Goal: Task Accomplishment & Management: Use online tool/utility

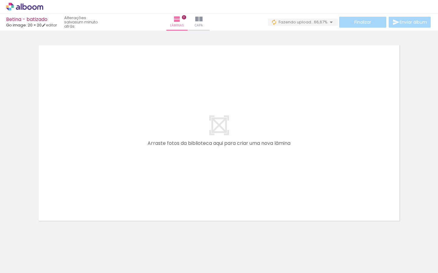
click at [117, 240] on iron-icon at bounding box center [115, 240] width 6 height 6
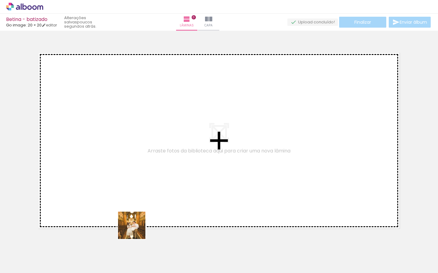
drag, startPoint x: 134, startPoint y: 242, endPoint x: 153, endPoint y: 238, distance: 20.1
click at [145, 203] on quentale-workspace at bounding box center [219, 136] width 438 height 273
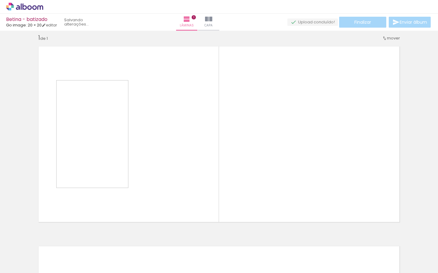
scroll to position [8, 0]
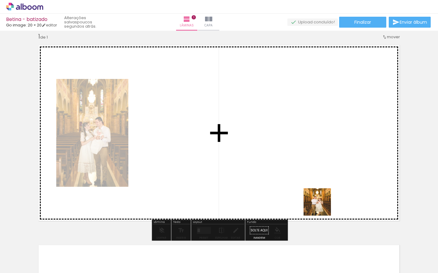
drag, startPoint x: 334, startPoint y: 252, endPoint x: 318, endPoint y: 197, distance: 56.9
click at [318, 198] on quentale-workspace at bounding box center [219, 136] width 438 height 273
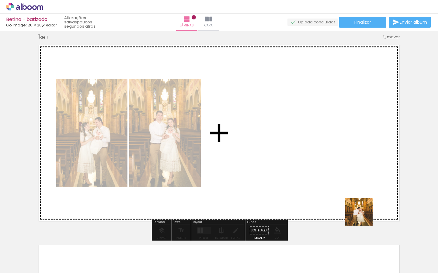
drag, startPoint x: 366, startPoint y: 243, endPoint x: 363, endPoint y: 206, distance: 36.5
click at [363, 210] on quentale-workspace at bounding box center [219, 136] width 438 height 273
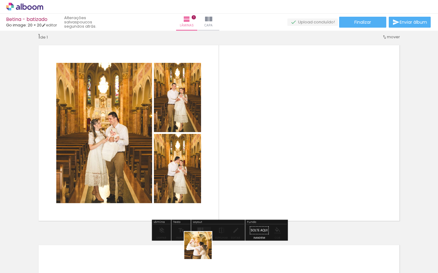
click at [241, 195] on quentale-workspace at bounding box center [219, 136] width 438 height 273
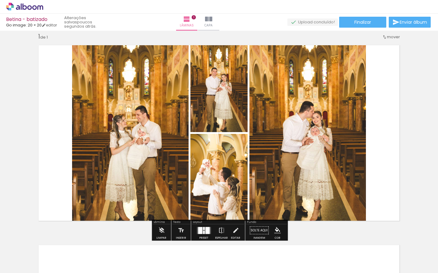
drag, startPoint x: 205, startPoint y: 229, endPoint x: 219, endPoint y: 217, distance: 18.4
click at [205, 229] on div at bounding box center [207, 230] width 4 height 7
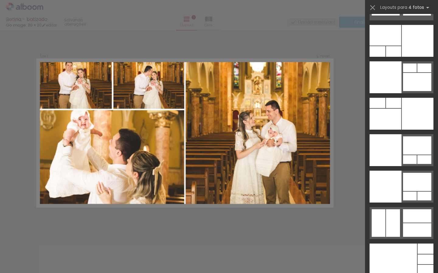
scroll to position [12826, 0]
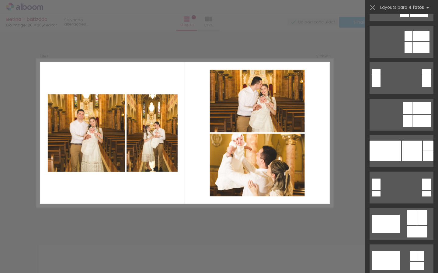
click at [349, 166] on div "Confirmar Cancelar" at bounding box center [219, 230] width 438 height 415
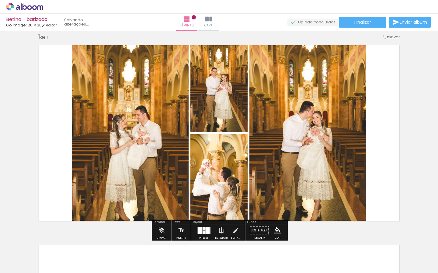
scroll to position [6110, 0]
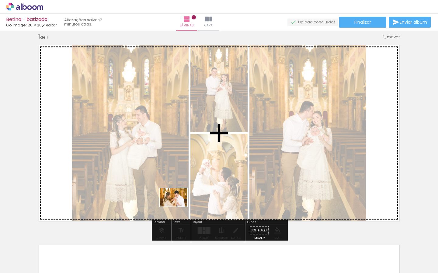
drag, startPoint x: 171, startPoint y: 249, endPoint x: 180, endPoint y: 198, distance: 51.2
click at [180, 198] on quentale-workspace at bounding box center [219, 136] width 438 height 273
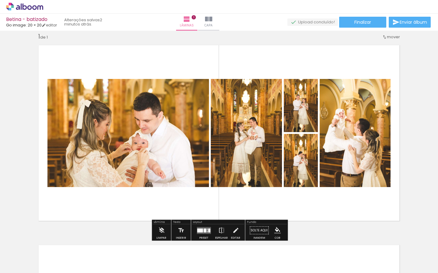
click at [204, 227] on quentale-layouter at bounding box center [204, 230] width 14 height 7
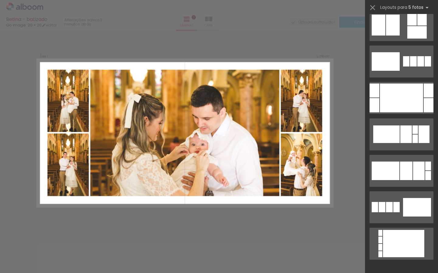
scroll to position [96, 0]
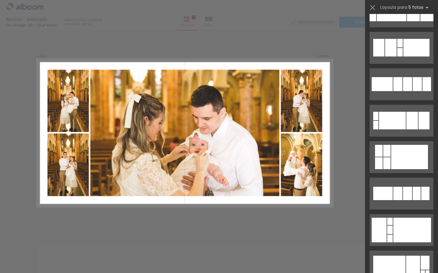
click at [352, 104] on div "Confirmar Cancelar" at bounding box center [219, 230] width 438 height 415
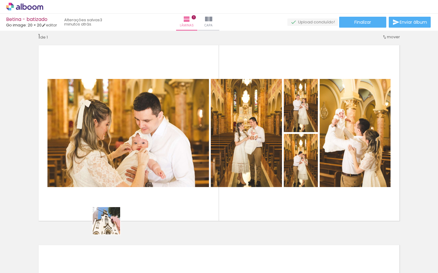
drag, startPoint x: 106, startPoint y: 250, endPoint x: 119, endPoint y: 204, distance: 47.5
click at [119, 204] on quentale-workspace at bounding box center [219, 136] width 438 height 273
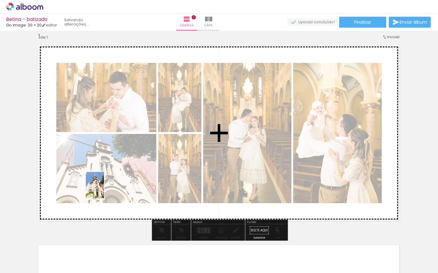
drag, startPoint x: 59, startPoint y: 255, endPoint x: 105, endPoint y: 200, distance: 72.0
click at [104, 190] on quentale-workspace at bounding box center [219, 136] width 438 height 273
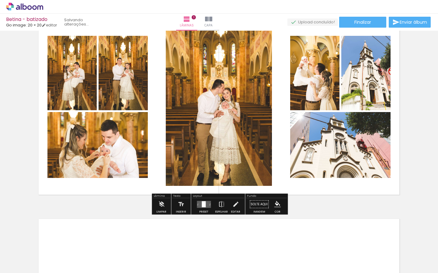
scroll to position [68, 0]
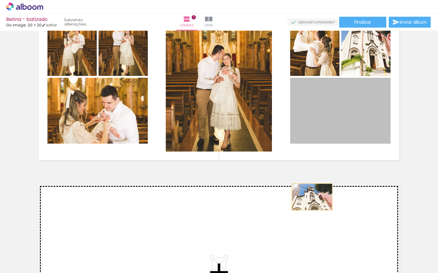
drag, startPoint x: 334, startPoint y: 134, endPoint x: 328, endPoint y: 90, distance: 44.2
click at [309, 215] on div "Inserir lâmina 1 de 1" at bounding box center [219, 165] width 438 height 400
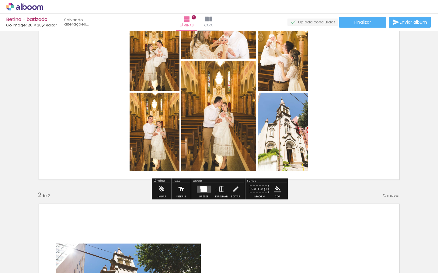
scroll to position [79, 0]
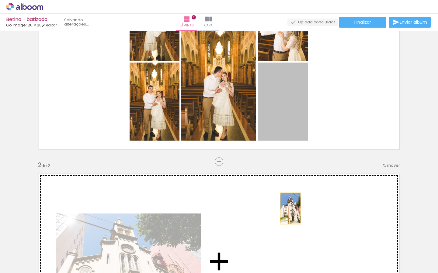
drag, startPoint x: 297, startPoint y: 115, endPoint x: 290, endPoint y: 211, distance: 95.7
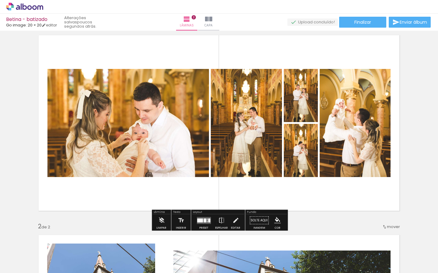
scroll to position [18, 0]
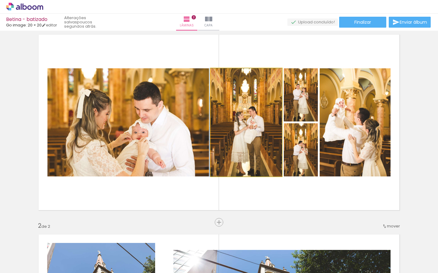
drag, startPoint x: 260, startPoint y: 142, endPoint x: 259, endPoint y: 137, distance: 4.9
click at [259, 137] on div at bounding box center [245, 122] width 72 height 108
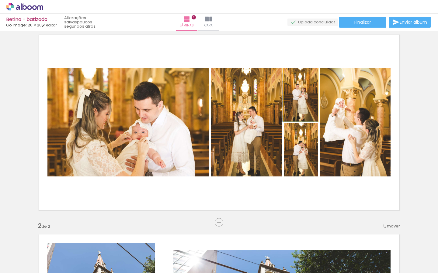
drag, startPoint x: 307, startPoint y: 105, endPoint x: 304, endPoint y: 101, distance: 4.8
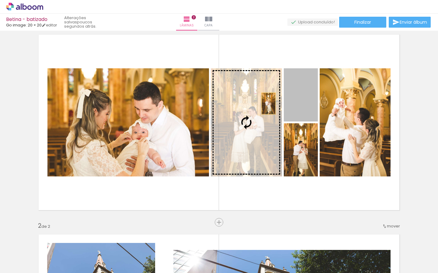
drag, startPoint x: 302, startPoint y: 102, endPoint x: 251, endPoint y: 105, distance: 51.1
click at [0, 0] on slot at bounding box center [0, 0] width 0 height 0
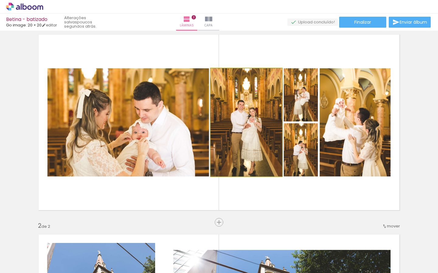
drag, startPoint x: 260, startPoint y: 125, endPoint x: 260, endPoint y: 116, distance: 9.4
click at [260, 116] on div at bounding box center [246, 122] width 72 height 108
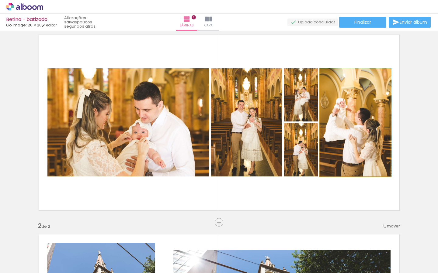
drag, startPoint x: 340, startPoint y: 125, endPoint x: 341, endPoint y: 119, distance: 6.7
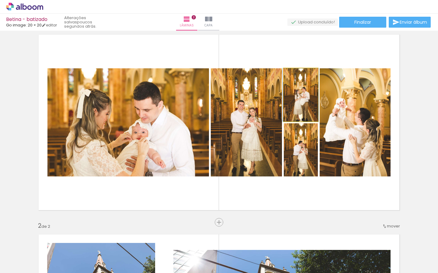
drag, startPoint x: 303, startPoint y: 105, endPoint x: 323, endPoint y: 104, distance: 19.5
click at [0, 0] on slot at bounding box center [0, 0] width 0 height 0
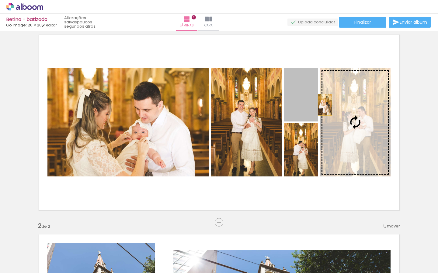
drag, startPoint x: 308, startPoint y: 103, endPoint x: 338, endPoint y: 106, distance: 29.7
click at [0, 0] on slot at bounding box center [0, 0] width 0 height 0
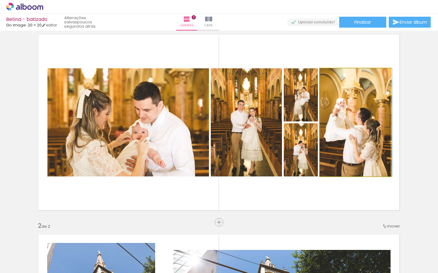
drag, startPoint x: 373, startPoint y: 118, endPoint x: 374, endPoint y: 109, distance: 8.3
click at [374, 109] on div at bounding box center [355, 122] width 72 height 108
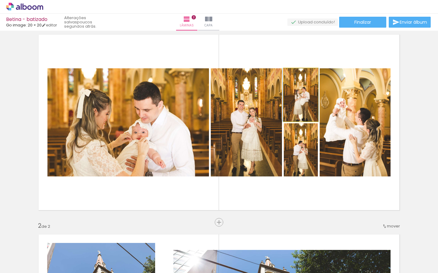
drag, startPoint x: 308, startPoint y: 99, endPoint x: 309, endPoint y: 95, distance: 4.0
click at [308, 95] on div at bounding box center [301, 94] width 36 height 53
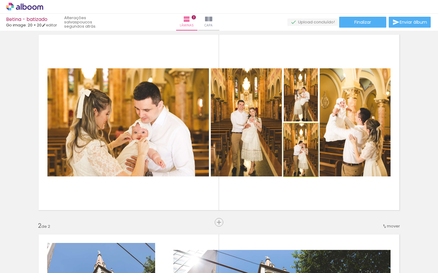
drag, startPoint x: 302, startPoint y: 157, endPoint x: 305, endPoint y: 150, distance: 6.7
click at [302, 155] on div at bounding box center [301, 149] width 36 height 53
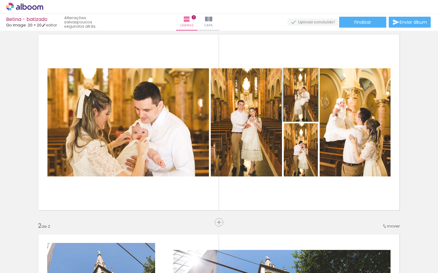
click at [308, 101] on quentale-photo at bounding box center [301, 94] width 34 height 53
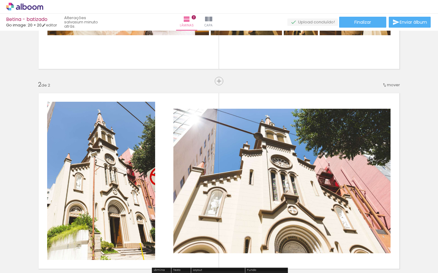
scroll to position [0, 451]
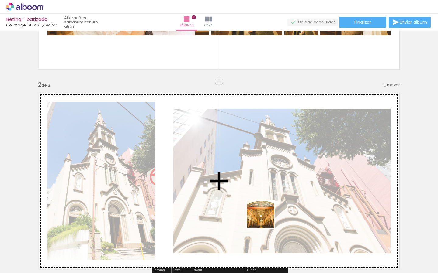
drag, startPoint x: 262, startPoint y: 256, endPoint x: 274, endPoint y: 228, distance: 30.2
click at [267, 210] on quentale-workspace at bounding box center [219, 136] width 438 height 273
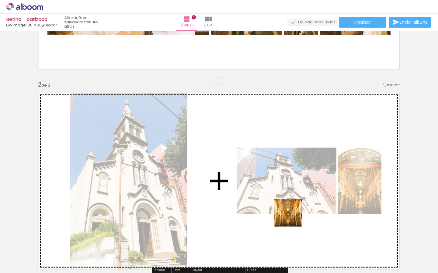
drag, startPoint x: 291, startPoint y: 247, endPoint x: 294, endPoint y: 197, distance: 49.9
click at [294, 197] on quentale-workspace at bounding box center [219, 136] width 438 height 273
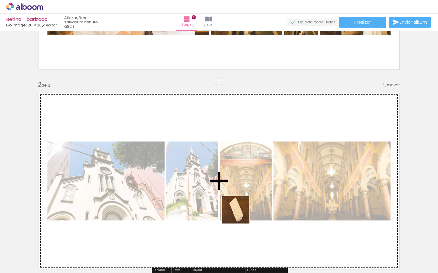
drag, startPoint x: 230, startPoint y: 248, endPoint x: 261, endPoint y: 215, distance: 45.0
click at [243, 208] on quentale-workspace at bounding box center [219, 136] width 438 height 273
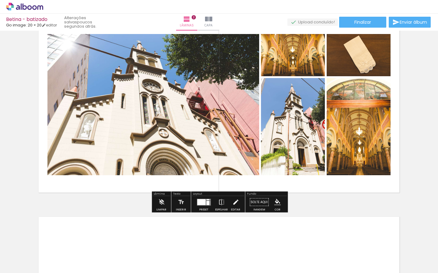
scroll to position [236, 0]
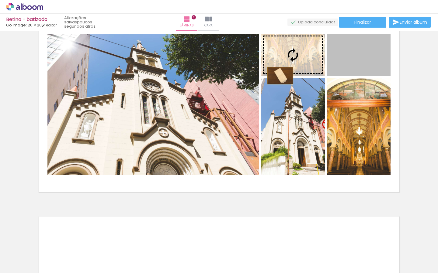
drag, startPoint x: 349, startPoint y: 52, endPoint x: 207, endPoint y: 88, distance: 146.2
click at [0, 0] on slot at bounding box center [0, 0] width 0 height 0
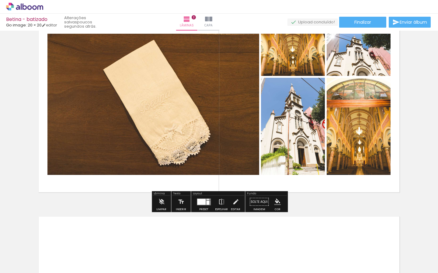
scroll to position [231, 0]
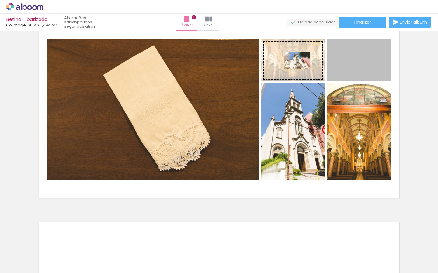
drag, startPoint x: 346, startPoint y: 65, endPoint x: 295, endPoint y: 61, distance: 51.5
click at [0, 0] on slot at bounding box center [0, 0] width 0 height 0
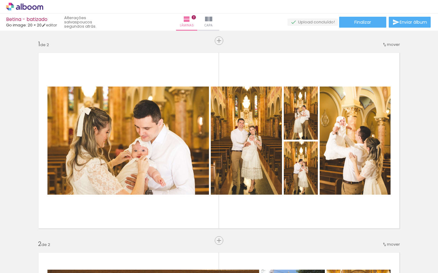
scroll to position [96, 0]
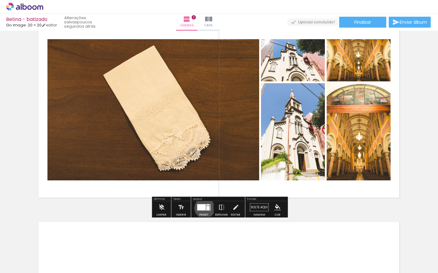
click at [203, 208] on div at bounding box center [201, 207] width 9 height 6
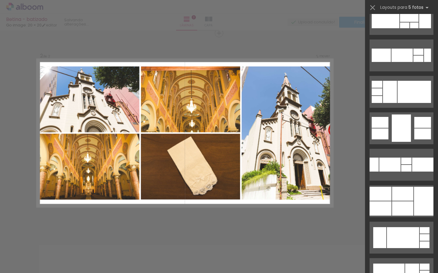
scroll to position [5101, 0]
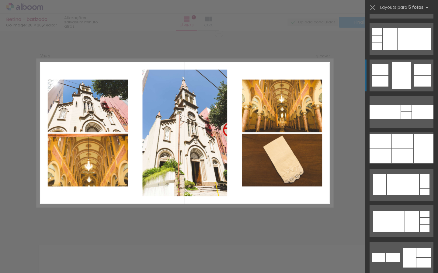
click at [405, 82] on div at bounding box center [400, 75] width 19 height 27
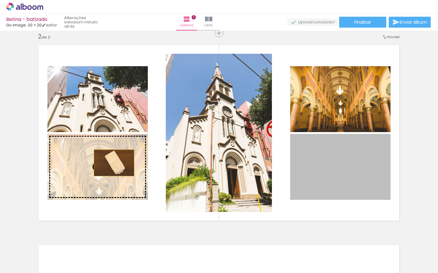
drag, startPoint x: 308, startPoint y: 163, endPoint x: 114, endPoint y: 163, distance: 194.2
click at [0, 0] on slot at bounding box center [0, 0] width 0 height 0
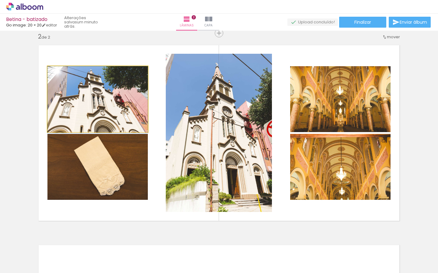
drag, startPoint x: 123, startPoint y: 119, endPoint x: 124, endPoint y: 154, distance: 35.6
click at [0, 0] on slot at bounding box center [0, 0] width 0 height 0
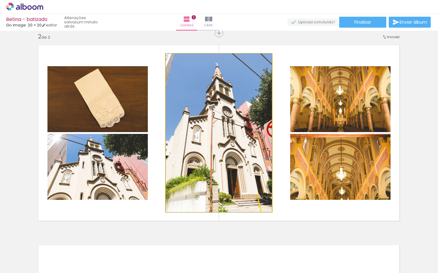
click at [182, 60] on div at bounding box center [179, 59] width 5 height 5
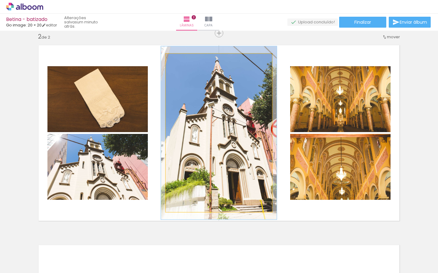
type paper-slider "109"
click at [182, 59] on div at bounding box center [181, 59] width 5 height 5
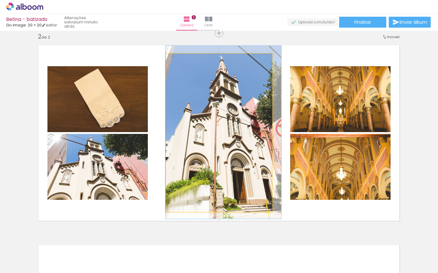
drag, startPoint x: 243, startPoint y: 142, endPoint x: 249, endPoint y: 141, distance: 5.8
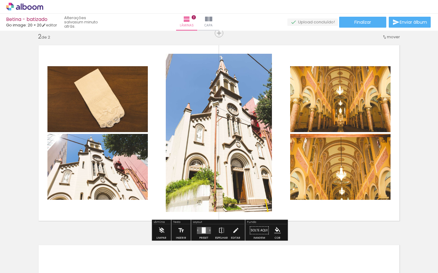
scroll to position [208, 0]
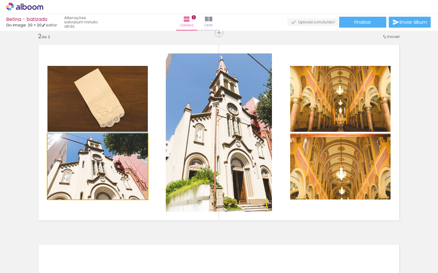
drag, startPoint x: 119, startPoint y: 162, endPoint x: 115, endPoint y: 161, distance: 3.8
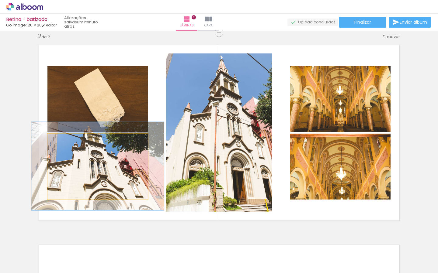
drag, startPoint x: 63, startPoint y: 141, endPoint x: 76, endPoint y: 146, distance: 13.8
click at [71, 141] on div at bounding box center [69, 140] width 10 height 10
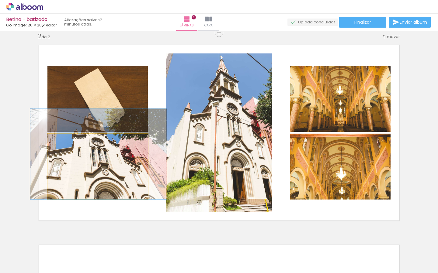
drag, startPoint x: 101, startPoint y: 170, endPoint x: 102, endPoint y: 145, distance: 25.2
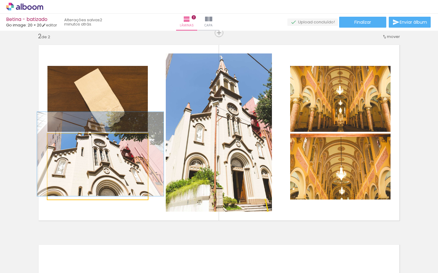
drag, startPoint x: 69, startPoint y: 139, endPoint x: 75, endPoint y: 147, distance: 9.8
type paper-slider "126"
click at [67, 140] on div at bounding box center [67, 139] width 5 height 5
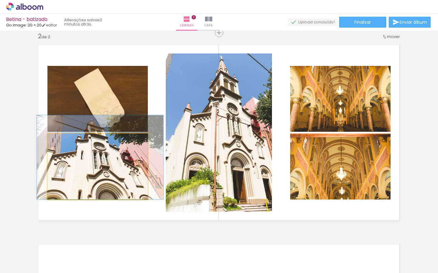
drag, startPoint x: 110, startPoint y: 177, endPoint x: 110, endPoint y: 166, distance: 10.6
click at [110, 166] on div at bounding box center [100, 157] width 126 height 84
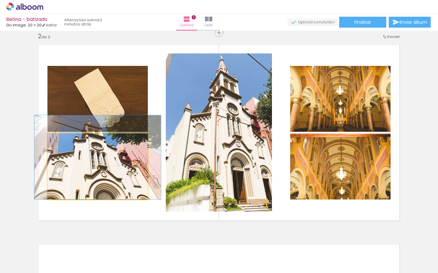
drag, startPoint x: 112, startPoint y: 167, endPoint x: 109, endPoint y: 165, distance: 3.3
click at [109, 165] on div at bounding box center [97, 157] width 126 height 84
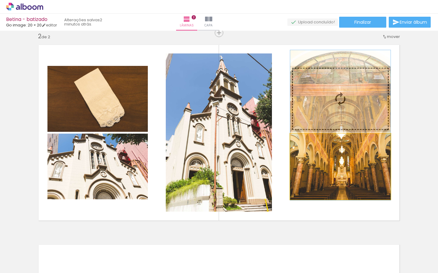
drag, startPoint x: 354, startPoint y: 172, endPoint x: 354, endPoint y: 131, distance: 41.0
click at [0, 0] on slot at bounding box center [0, 0] width 0 height 0
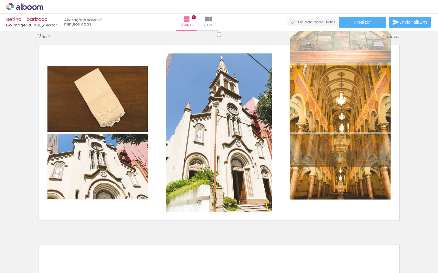
drag, startPoint x: 350, startPoint y: 104, endPoint x: 349, endPoint y: 98, distance: 5.8
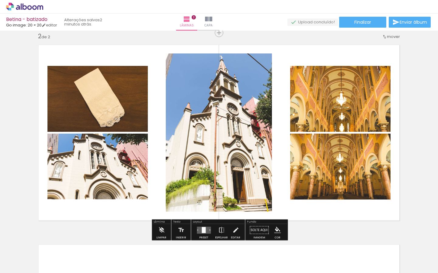
scroll to position [208, 0]
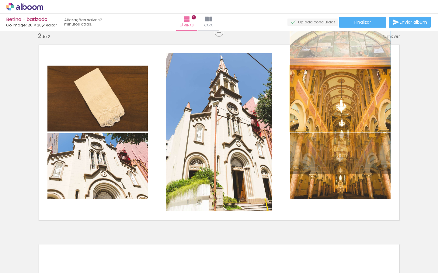
drag, startPoint x: 363, startPoint y: 112, endPoint x: 362, endPoint y: 119, distance: 7.3
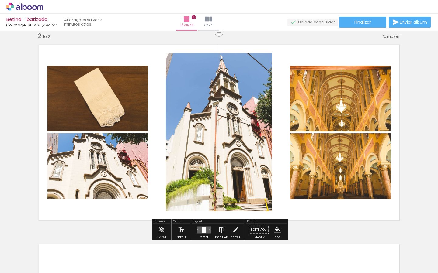
scroll to position [208, 0]
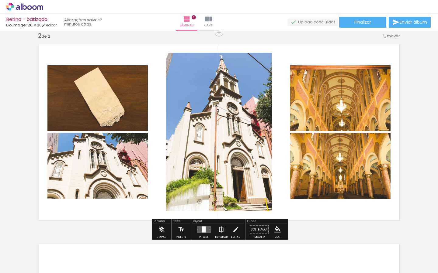
click at [201, 230] on div at bounding box center [203, 229] width 4 height 6
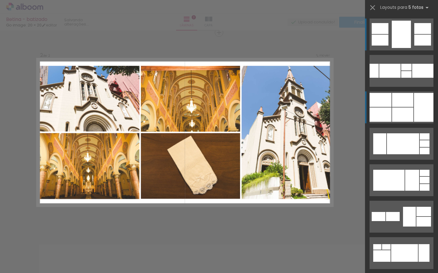
scroll to position [208, 0]
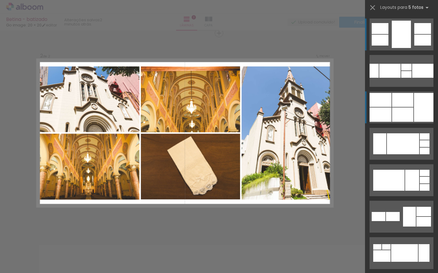
click at [398, 103] on div at bounding box center [402, 100] width 21 height 14
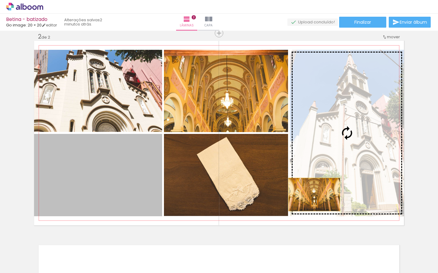
drag, startPoint x: 105, startPoint y: 188, endPoint x: 340, endPoint y: 192, distance: 234.7
click at [0, 0] on slot at bounding box center [0, 0] width 0 height 0
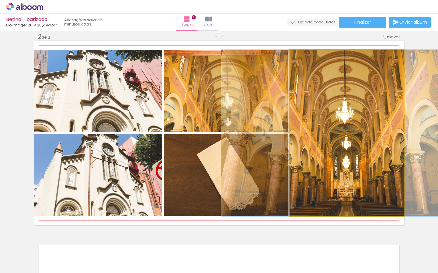
drag, startPoint x: 323, startPoint y: 154, endPoint x: 322, endPoint y: 171, distance: 16.8
click at [322, 171] on div at bounding box center [346, 133] width 250 height 167
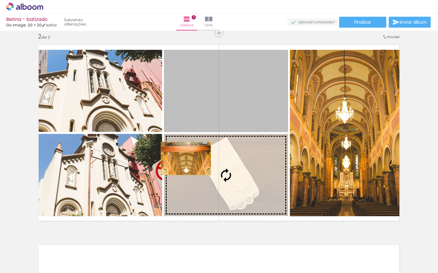
drag, startPoint x: 265, startPoint y: 115, endPoint x: 184, endPoint y: 153, distance: 90.0
click at [0, 0] on slot at bounding box center [0, 0] width 0 height 0
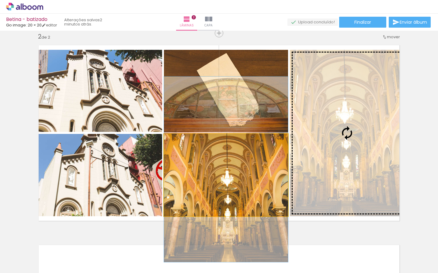
drag, startPoint x: 262, startPoint y: 164, endPoint x: 307, endPoint y: 154, distance: 46.0
click at [0, 0] on slot at bounding box center [0, 0] width 0 height 0
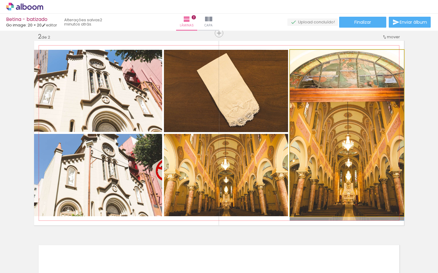
drag, startPoint x: 316, startPoint y: 152, endPoint x: 317, endPoint y: 158, distance: 6.4
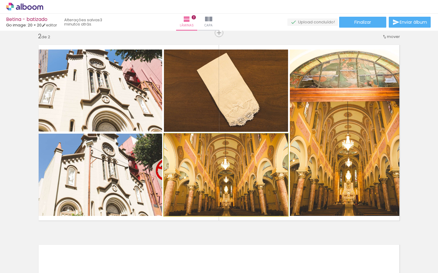
drag, startPoint x: 251, startPoint y: 173, endPoint x: 326, endPoint y: 162, distance: 76.5
click at [0, 0] on slot at bounding box center [0, 0] width 0 height 0
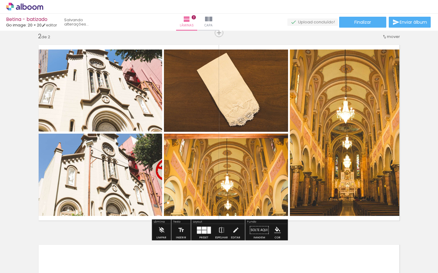
scroll to position [210, 0]
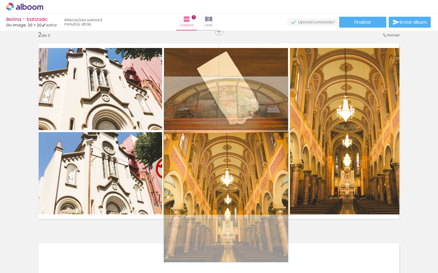
drag, startPoint x: 251, startPoint y: 177, endPoint x: 308, endPoint y: 175, distance: 56.6
click at [0, 0] on slot at bounding box center [0, 0] width 0 height 0
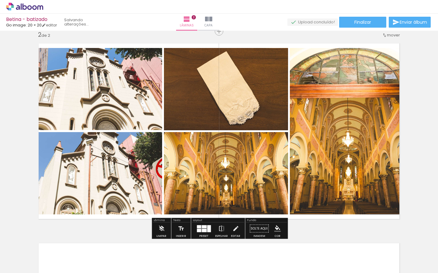
scroll to position [212, 0]
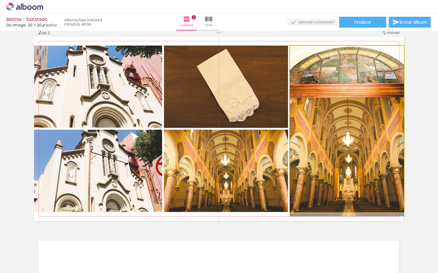
drag, startPoint x: 308, startPoint y: 188, endPoint x: 310, endPoint y: 205, distance: 16.8
click at [310, 205] on div at bounding box center [347, 131] width 114 height 171
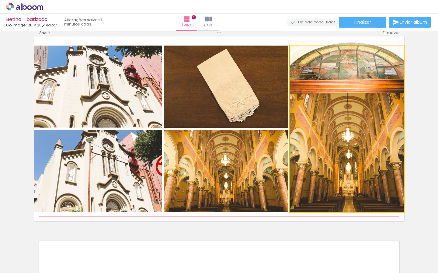
drag, startPoint x: 356, startPoint y: 148, endPoint x: 406, endPoint y: 151, distance: 49.6
click at [356, 136] on div at bounding box center [347, 126] width 114 height 171
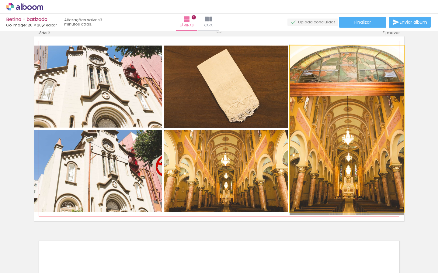
drag, startPoint x: 337, startPoint y: 142, endPoint x: 343, endPoint y: 144, distance: 6.3
click at [336, 143] on div at bounding box center [347, 129] width 114 height 171
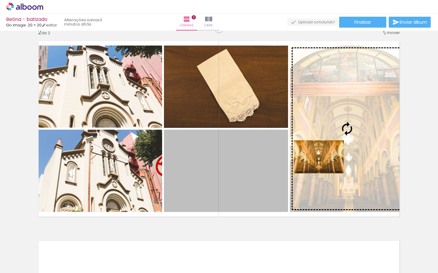
drag, startPoint x: 247, startPoint y: 164, endPoint x: 321, endPoint y: 155, distance: 74.2
click at [0, 0] on slot at bounding box center [0, 0] width 0 height 0
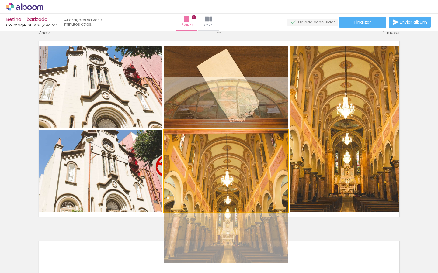
drag, startPoint x: 251, startPoint y: 181, endPoint x: 274, endPoint y: 177, distance: 23.7
click at [275, 177] on div at bounding box center [226, 170] width 124 height 186
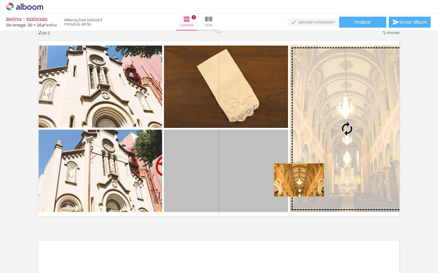
drag, startPoint x: 238, startPoint y: 181, endPoint x: 304, endPoint y: 179, distance: 66.0
click at [0, 0] on slot at bounding box center [0, 0] width 0 height 0
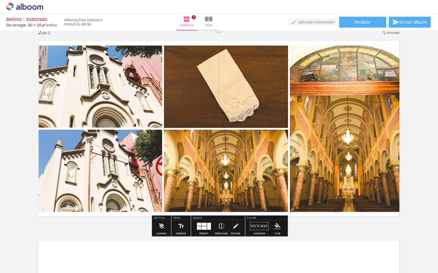
scroll to position [212, 0]
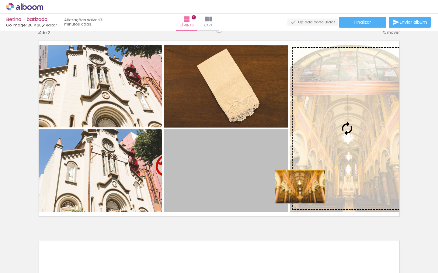
drag, startPoint x: 276, startPoint y: 191, endPoint x: 297, endPoint y: 187, distance: 20.7
click at [0, 0] on slot at bounding box center [0, 0] width 0 height 0
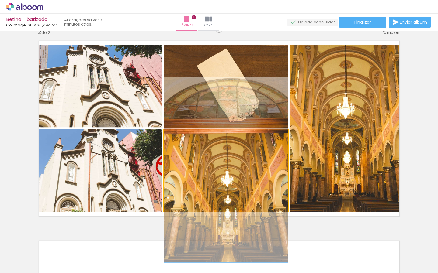
drag, startPoint x: 267, startPoint y: 183, endPoint x: 335, endPoint y: 178, distance: 68.2
click at [0, 0] on slot at bounding box center [0, 0] width 0 height 0
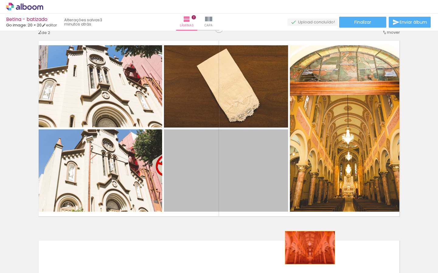
drag, startPoint x: 262, startPoint y: 190, endPoint x: 309, endPoint y: 235, distance: 64.9
click at [311, 247] on quentale-workspace at bounding box center [219, 136] width 438 height 273
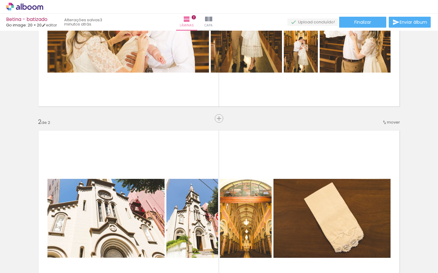
scroll to position [119, 0]
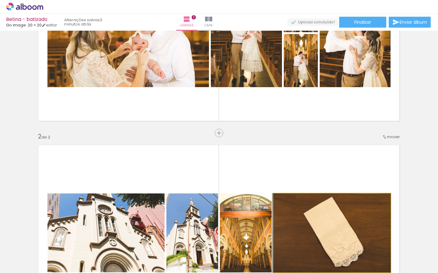
drag, startPoint x: 319, startPoint y: 196, endPoint x: 318, endPoint y: 185, distance: 11.0
click at [318, 185] on quentale-layouter at bounding box center [219, 233] width 370 height 185
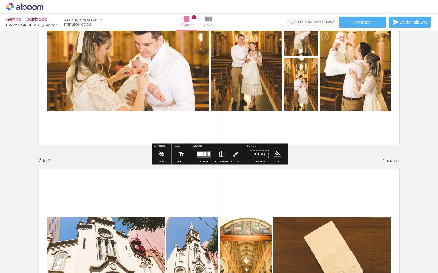
scroll to position [97, 0]
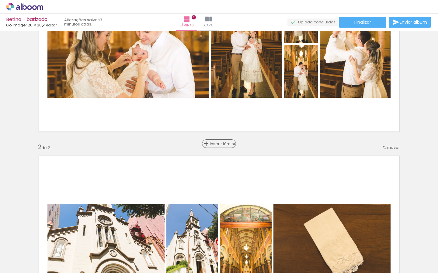
click at [220, 146] on div "Inserir lâmina" at bounding box center [218, 143] width 33 height 7
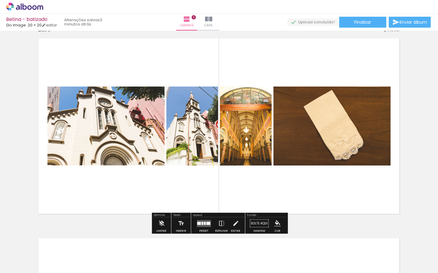
scroll to position [414, 0]
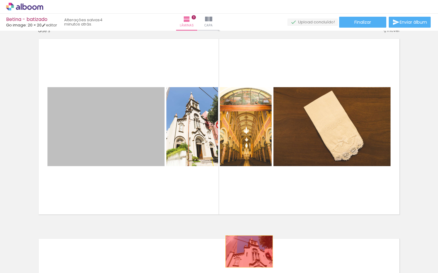
drag, startPoint x: 136, startPoint y: 142, endPoint x: 229, endPoint y: 228, distance: 126.7
click at [249, 251] on quentale-workspace at bounding box center [219, 136] width 438 height 273
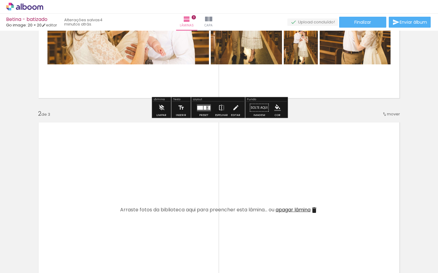
scroll to position [188, 0]
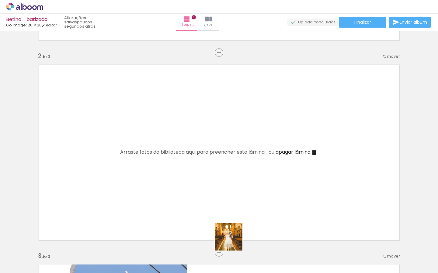
drag, startPoint x: 234, startPoint y: 247, endPoint x: 268, endPoint y: 253, distance: 35.1
click at [232, 219] on quentale-workspace at bounding box center [219, 136] width 438 height 273
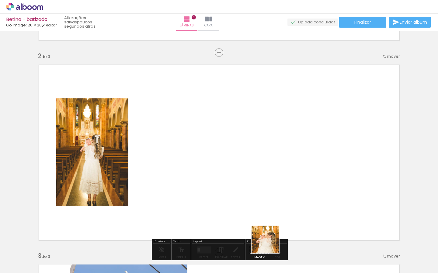
drag, startPoint x: 270, startPoint y: 253, endPoint x: 270, endPoint y: 243, distance: 10.0
click at [270, 243] on div at bounding box center [265, 253] width 20 height 30
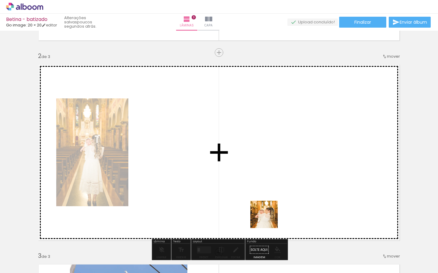
drag, startPoint x: 269, startPoint y: 243, endPoint x: 273, endPoint y: 218, distance: 25.3
click at [268, 207] on quentale-workspace at bounding box center [219, 136] width 438 height 273
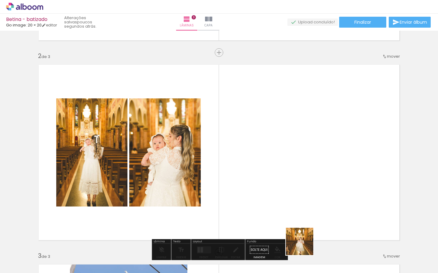
drag, startPoint x: 304, startPoint y: 246, endPoint x: 305, endPoint y: 241, distance: 4.9
click at [305, 234] on quentale-workspace at bounding box center [219, 136] width 438 height 273
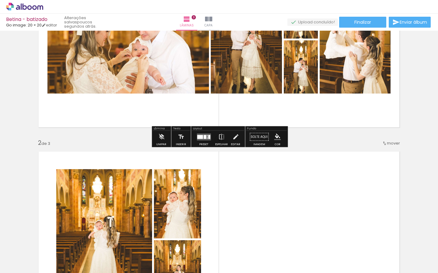
scroll to position [102, 0]
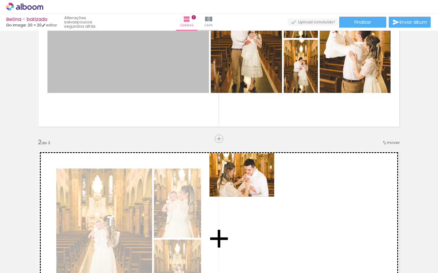
drag, startPoint x: 187, startPoint y: 75, endPoint x: 269, endPoint y: 204, distance: 152.4
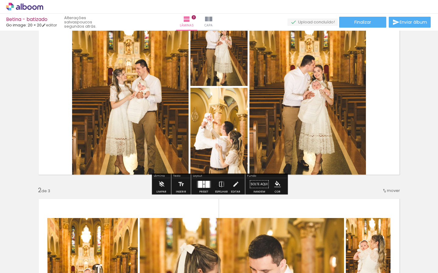
scroll to position [53, 0]
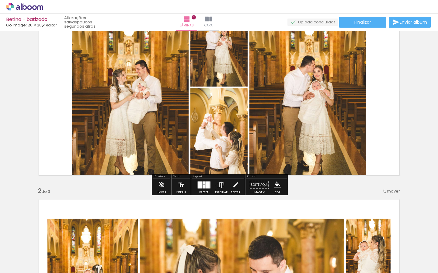
click at [205, 188] on div at bounding box center [207, 184] width 4 height 7
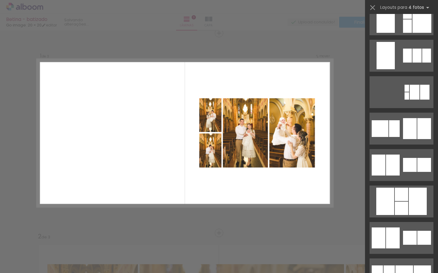
scroll to position [1523, 0]
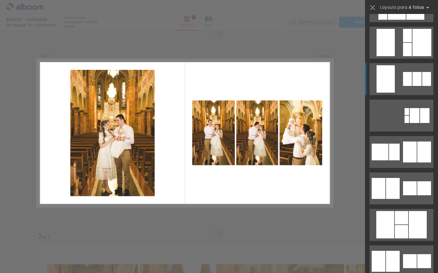
click at [397, 73] on quentale-layouter at bounding box center [401, 79] width 64 height 32
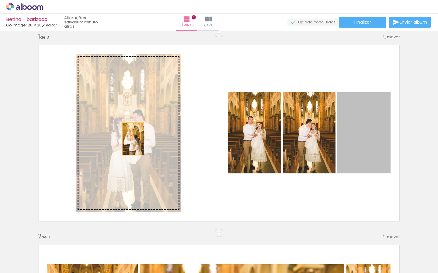
drag, startPoint x: 358, startPoint y: 134, endPoint x: 135, endPoint y: 138, distance: 223.4
click at [0, 0] on slot at bounding box center [0, 0] width 0 height 0
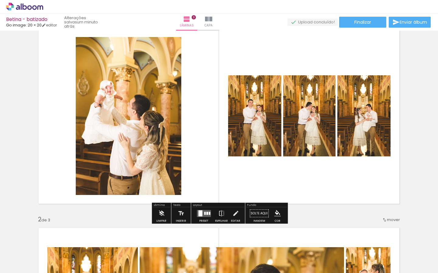
scroll to position [26, 0]
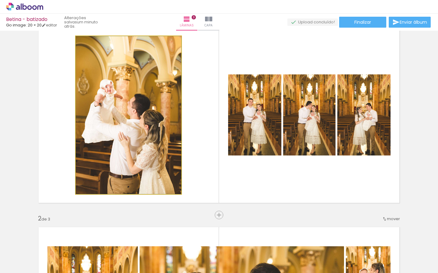
drag, startPoint x: 123, startPoint y: 139, endPoint x: 125, endPoint y: 129, distance: 9.8
click at [125, 129] on div at bounding box center [128, 115] width 105 height 158
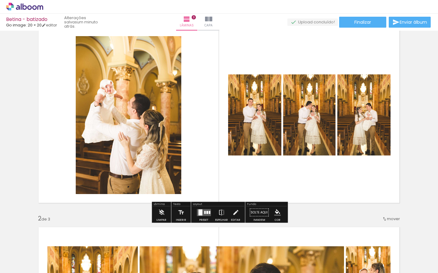
click at [203, 210] on quentale-layouter at bounding box center [204, 212] width 14 height 7
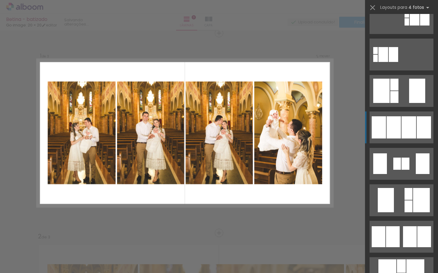
scroll to position [202, 0]
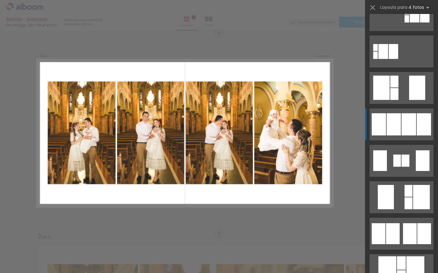
click at [402, 122] on div at bounding box center [408, 124] width 15 height 22
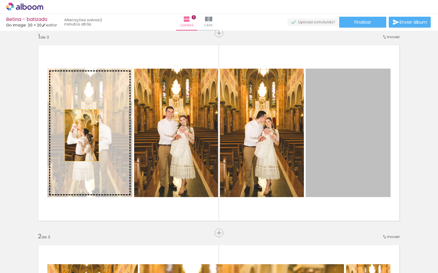
drag, startPoint x: 335, startPoint y: 134, endPoint x: 79, endPoint y: 134, distance: 255.9
click at [0, 0] on slot at bounding box center [0, 0] width 0 height 0
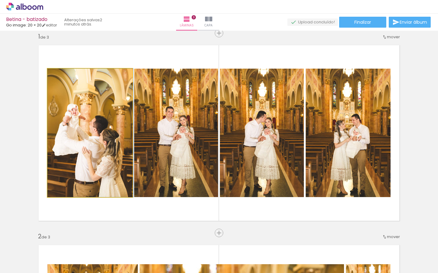
drag, startPoint x: 90, startPoint y: 139, endPoint x: 99, endPoint y: 122, distance: 19.3
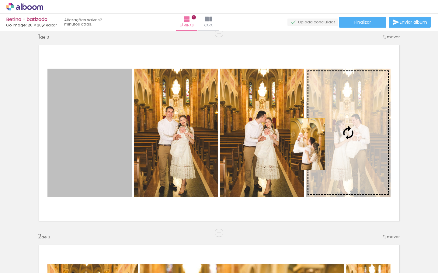
drag, startPoint x: 90, startPoint y: 130, endPoint x: 349, endPoint y: 146, distance: 259.7
click at [0, 0] on slot at bounding box center [0, 0] width 0 height 0
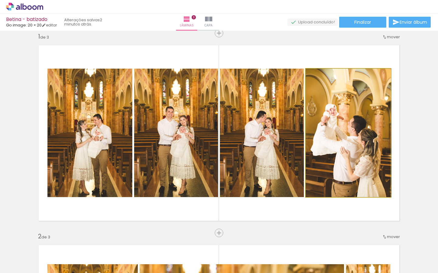
drag, startPoint x: 346, startPoint y: 146, endPoint x: 350, endPoint y: 137, distance: 9.2
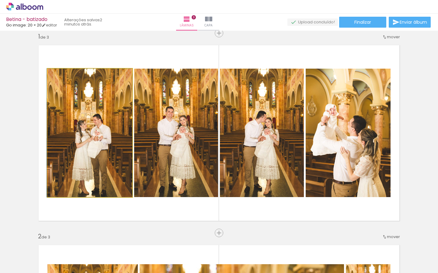
drag, startPoint x: 101, startPoint y: 143, endPoint x: 100, endPoint y: 133, distance: 10.4
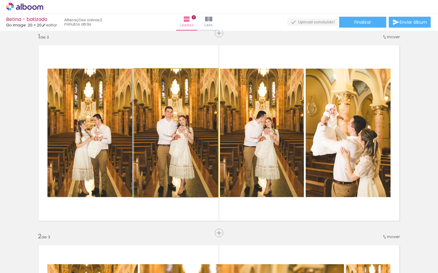
drag, startPoint x: 184, startPoint y: 135, endPoint x: 129, endPoint y: 126, distance: 55.6
click at [133, 127] on quentale-layouter at bounding box center [219, 133] width 370 height 185
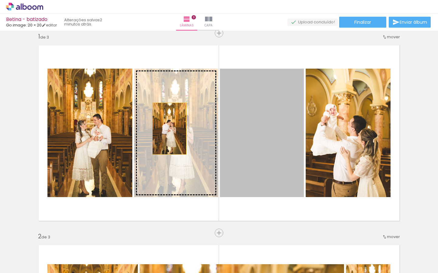
drag, startPoint x: 256, startPoint y: 131, endPoint x: 163, endPoint y: 127, distance: 93.1
click at [0, 0] on slot at bounding box center [0, 0] width 0 height 0
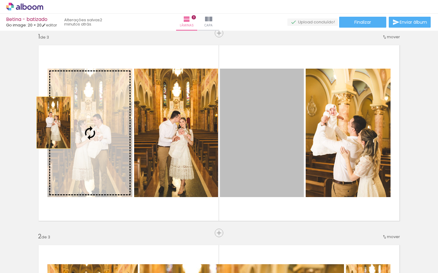
drag, startPoint x: 259, startPoint y: 134, endPoint x: 53, endPoint y: 122, distance: 206.1
click at [0, 0] on slot at bounding box center [0, 0] width 0 height 0
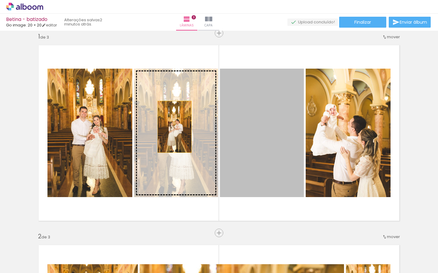
drag, startPoint x: 245, startPoint y: 131, endPoint x: 161, endPoint y: 126, distance: 83.7
click at [0, 0] on slot at bounding box center [0, 0] width 0 height 0
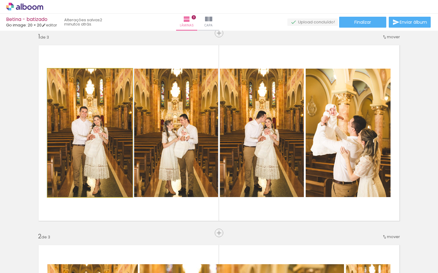
drag, startPoint x: 91, startPoint y: 130, endPoint x: 92, endPoint y: 123, distance: 7.4
click at [91, 123] on div at bounding box center [90, 133] width 86 height 129
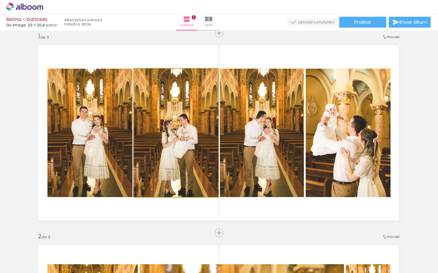
drag, startPoint x: 181, startPoint y: 139, endPoint x: 180, endPoint y: 134, distance: 4.6
click at [180, 134] on div at bounding box center [176, 133] width 86 height 129
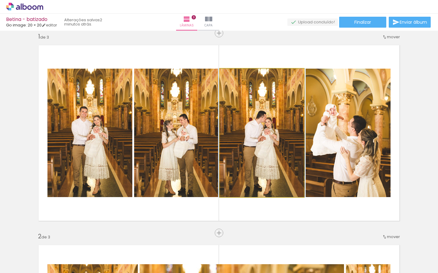
click at [251, 154] on div at bounding box center [262, 133] width 86 height 129
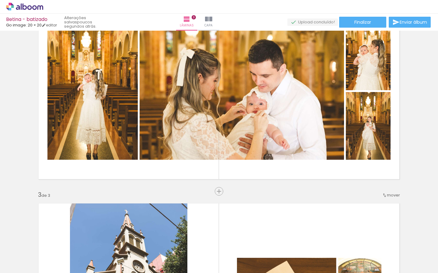
scroll to position [315, 0]
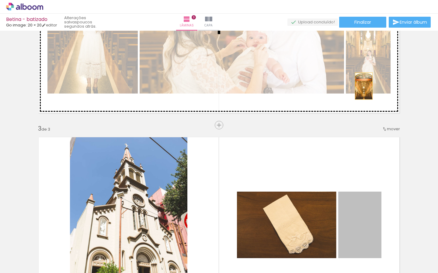
drag, startPoint x: 369, startPoint y: 214, endPoint x: 322, endPoint y: 130, distance: 95.9
click at [363, 86] on div "Inserir lâmina 1 de 3 Inserir lâmina 2 de 3 Inserir lâmina 3 de 3" at bounding box center [219, 117] width 438 height 800
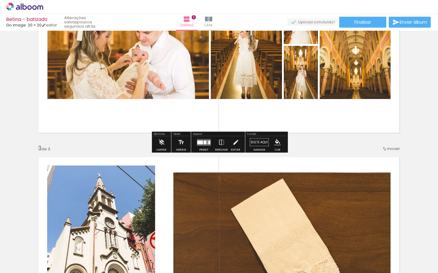
scroll to position [382, 0]
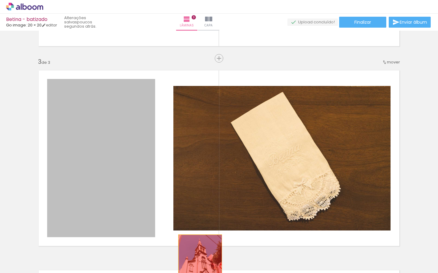
drag, startPoint x: 114, startPoint y: 187, endPoint x: 194, endPoint y: 263, distance: 110.9
click at [200, 266] on quentale-workspace at bounding box center [219, 136] width 438 height 273
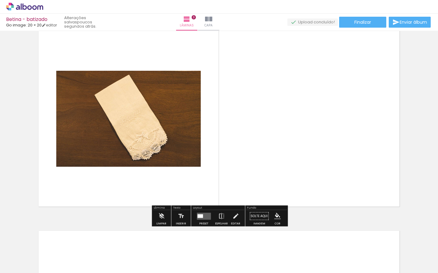
scroll to position [422, 0]
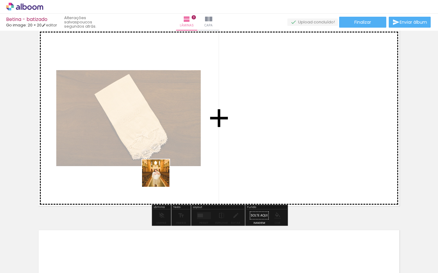
drag, startPoint x: 154, startPoint y: 211, endPoint x: 188, endPoint y: 230, distance: 38.5
click at [161, 170] on quentale-workspace at bounding box center [219, 136] width 438 height 273
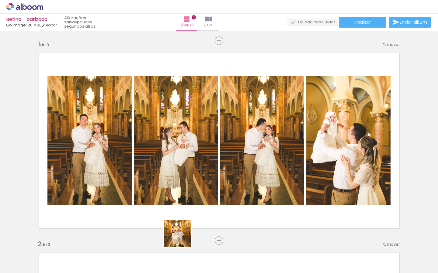
click at [194, 170] on quentale-workspace at bounding box center [219, 136] width 438 height 273
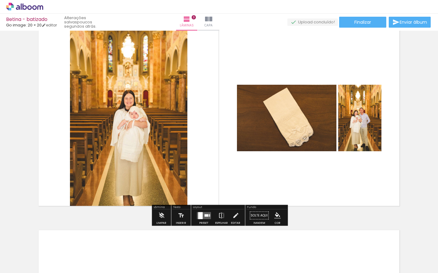
scroll to position [0, 256]
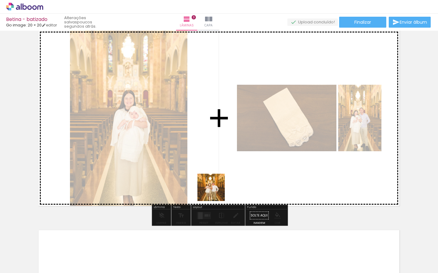
drag, startPoint x: 210, startPoint y: 244, endPoint x: 217, endPoint y: 177, distance: 66.6
click at [219, 171] on quentale-workspace at bounding box center [219, 136] width 438 height 273
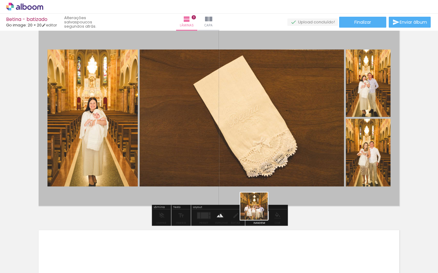
drag, startPoint x: 252, startPoint y: 249, endPoint x: 264, endPoint y: 177, distance: 73.0
click at [265, 180] on quentale-workspace at bounding box center [219, 136] width 438 height 273
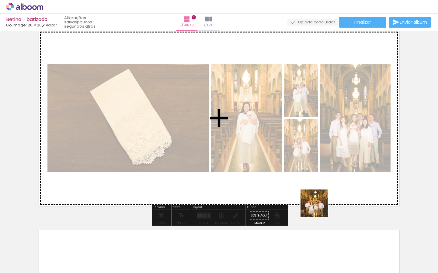
drag, startPoint x: 320, startPoint y: 251, endPoint x: 317, endPoint y: 182, distance: 68.5
click at [317, 181] on quentale-workspace at bounding box center [219, 136] width 438 height 273
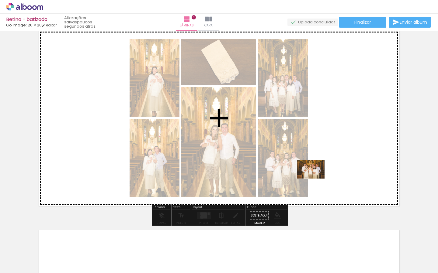
click at [315, 178] on quentale-workspace at bounding box center [219, 136] width 438 height 273
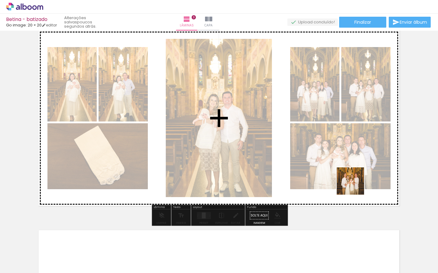
drag, startPoint x: 351, startPoint y: 250, endPoint x: 373, endPoint y: 246, distance: 21.9
click at [355, 182] on quentale-workspace at bounding box center [219, 136] width 438 height 273
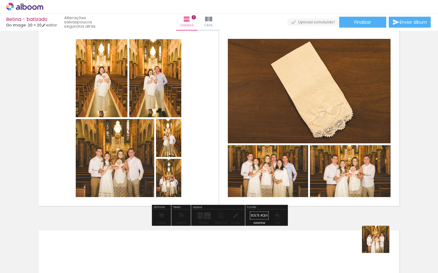
drag, startPoint x: 381, startPoint y: 250, endPoint x: 359, endPoint y: 179, distance: 74.0
click at [362, 171] on quentale-workspace at bounding box center [219, 136] width 438 height 273
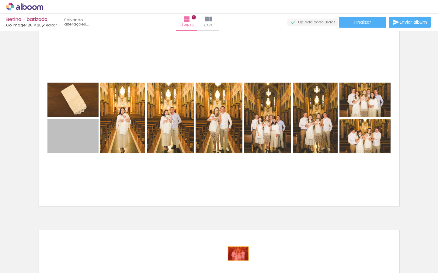
drag, startPoint x: 84, startPoint y: 140, endPoint x: 234, endPoint y: 251, distance: 186.6
click at [238, 253] on quentale-workspace at bounding box center [219, 136] width 438 height 273
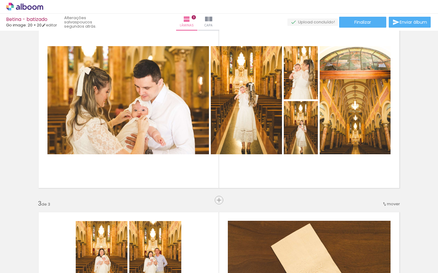
scroll to position [228, 0]
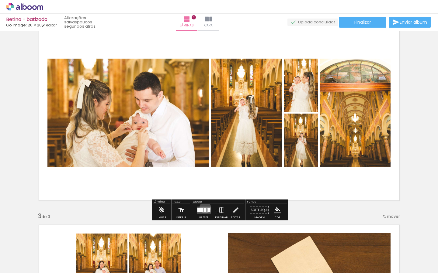
click at [204, 208] on quentale-layouter at bounding box center [204, 210] width 14 height 7
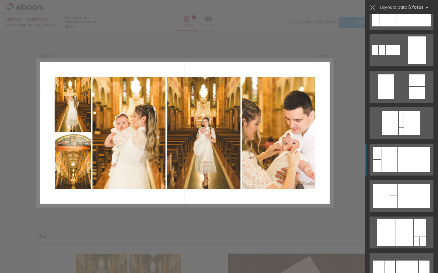
scroll to position [3342, 0]
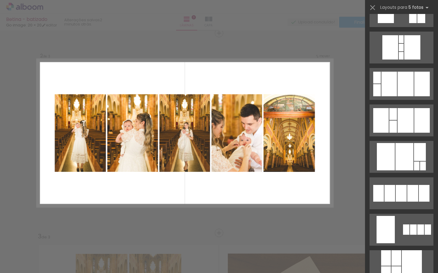
click at [336, 165] on div "Confirmar Cancelar" at bounding box center [219, 230] width 438 height 814
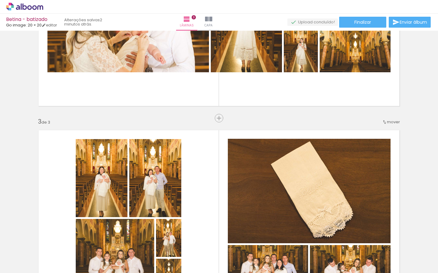
scroll to position [327, 0]
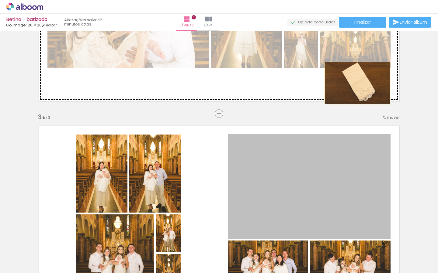
click at [357, 83] on div "Inserir lâmina 1 de 3 Inserir lâmina 2 de 3 Inserir lâmina 3 de 3" at bounding box center [219, 106] width 438 height 800
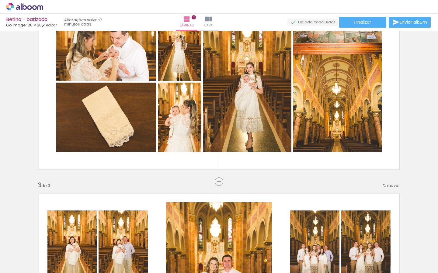
scroll to position [222, 0]
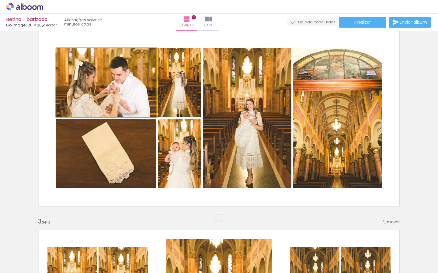
click at [122, 85] on div at bounding box center [107, 82] width 104 height 69
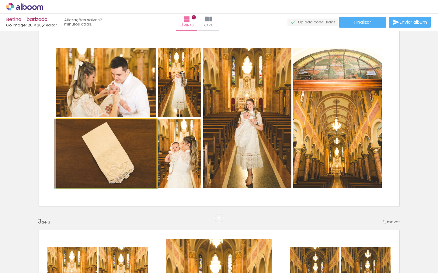
click at [129, 141] on div at bounding box center [106, 153] width 104 height 69
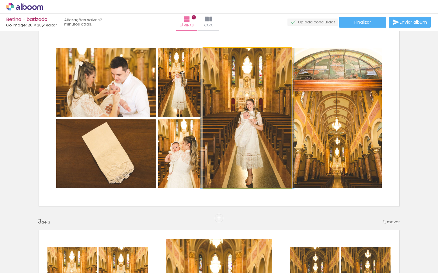
drag, startPoint x: 267, startPoint y: 128, endPoint x: 247, endPoint y: 120, distance: 22.0
click at [263, 131] on div at bounding box center [247, 118] width 94 height 140
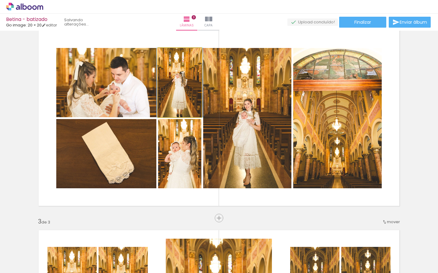
drag, startPoint x: 187, startPoint y: 88, endPoint x: 233, endPoint y: 98, distance: 47.3
click at [0, 0] on slot at bounding box center [0, 0] width 0 height 0
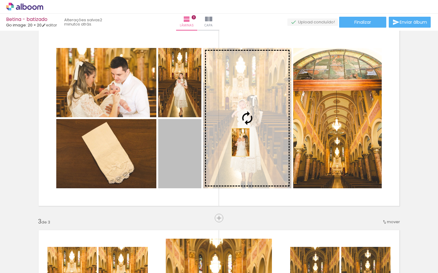
drag, startPoint x: 191, startPoint y: 142, endPoint x: 240, endPoint y: 142, distance: 48.6
click at [0, 0] on slot at bounding box center [0, 0] width 0 height 0
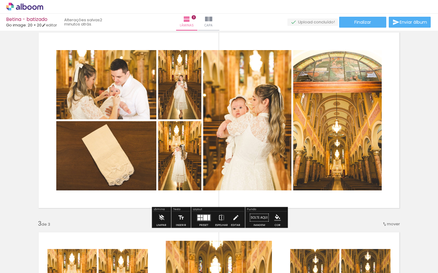
scroll to position [229, 0]
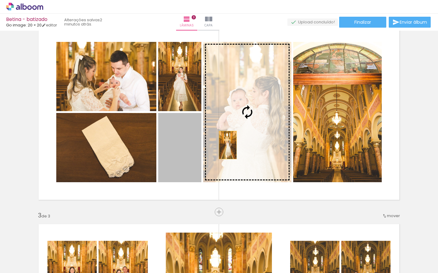
drag, startPoint x: 193, startPoint y: 151, endPoint x: 249, endPoint y: 144, distance: 57.0
click at [0, 0] on slot at bounding box center [0, 0] width 0 height 0
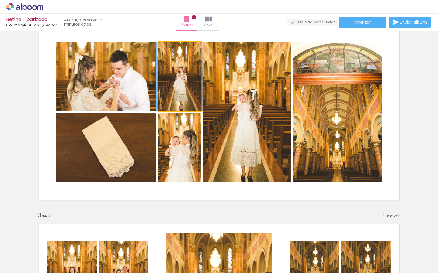
drag, startPoint x: 187, startPoint y: 87, endPoint x: 250, endPoint y: 94, distance: 62.7
click at [0, 0] on slot at bounding box center [0, 0] width 0 height 0
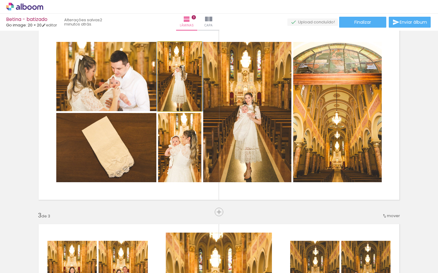
click at [187, 82] on div at bounding box center [180, 76] width 46 height 69
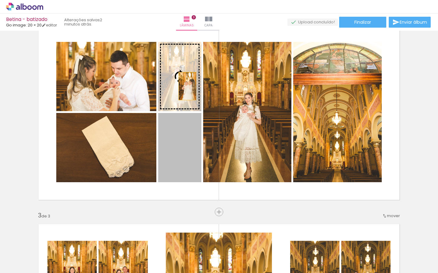
drag, startPoint x: 184, startPoint y: 134, endPoint x: 192, endPoint y: 83, distance: 51.6
click at [0, 0] on slot at bounding box center [0, 0] width 0 height 0
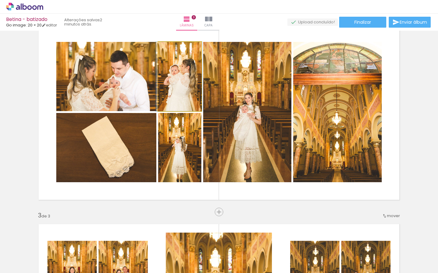
drag, startPoint x: 188, startPoint y: 92, endPoint x: 187, endPoint y: 99, distance: 7.1
click at [187, 89] on div at bounding box center [179, 76] width 46 height 69
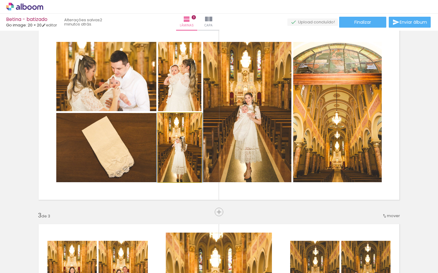
drag, startPoint x: 188, startPoint y: 153, endPoint x: 208, endPoint y: 150, distance: 20.8
click at [188, 150] on div at bounding box center [180, 147] width 46 height 69
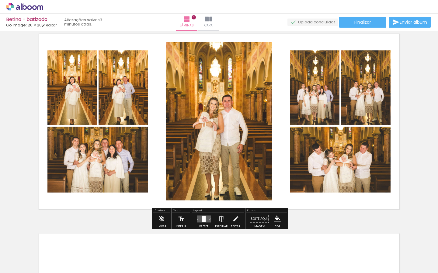
scroll to position [417, 0]
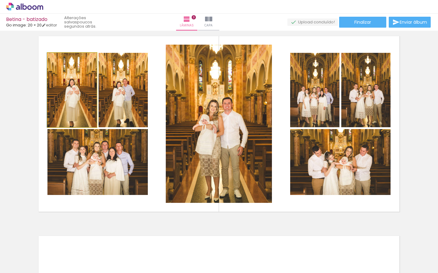
drag, startPoint x: 81, startPoint y: 106, endPoint x: 81, endPoint y: 103, distance: 3.4
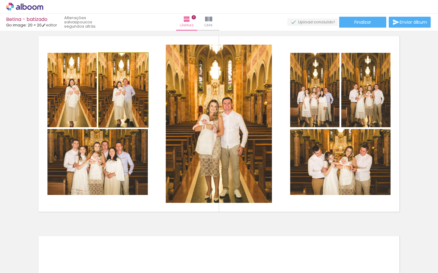
click at [124, 100] on div at bounding box center [123, 90] width 50 height 74
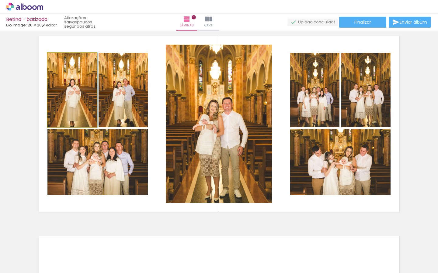
drag, startPoint x: 73, startPoint y: 101, endPoint x: 85, endPoint y: 118, distance: 21.2
click at [74, 100] on div at bounding box center [72, 90] width 50 height 74
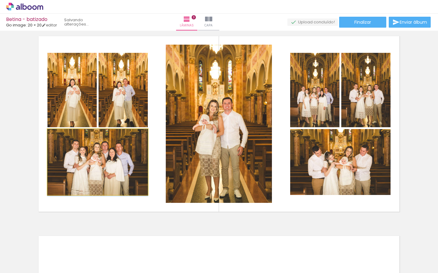
drag, startPoint x: 121, startPoint y: 150, endPoint x: 146, endPoint y: 154, distance: 26.3
click at [121, 155] on div at bounding box center [97, 162] width 100 height 67
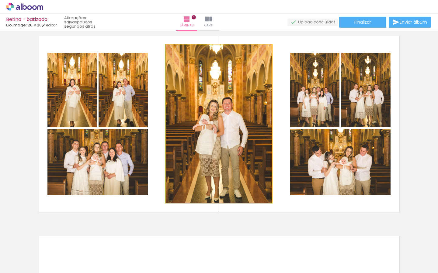
click at [247, 122] on div at bounding box center [219, 123] width 106 height 159
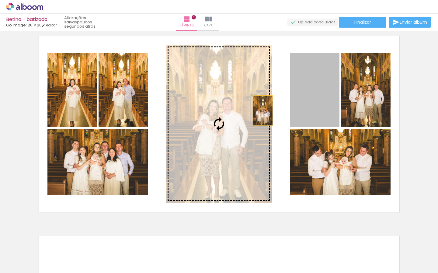
drag, startPoint x: 317, startPoint y: 105, endPoint x: 242, endPoint y: 112, distance: 75.0
click at [0, 0] on slot at bounding box center [0, 0] width 0 height 0
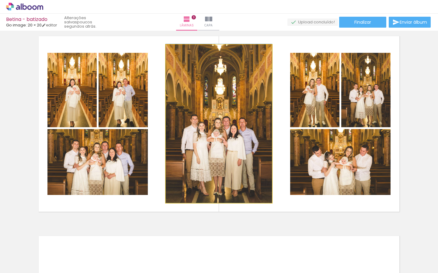
drag, startPoint x: 258, startPoint y: 115, endPoint x: 265, endPoint y: 113, distance: 7.7
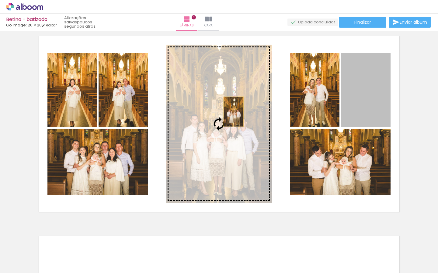
drag, startPoint x: 364, startPoint y: 105, endPoint x: 229, endPoint y: 112, distance: 135.7
click at [0, 0] on slot at bounding box center [0, 0] width 0 height 0
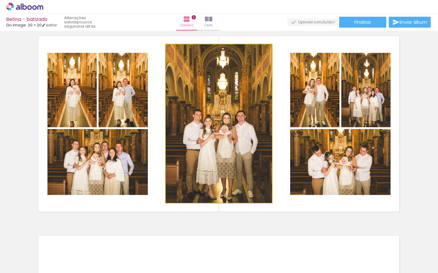
drag, startPoint x: 243, startPoint y: 116, endPoint x: 245, endPoint y: 108, distance: 7.5
click at [245, 109] on div at bounding box center [219, 123] width 106 height 159
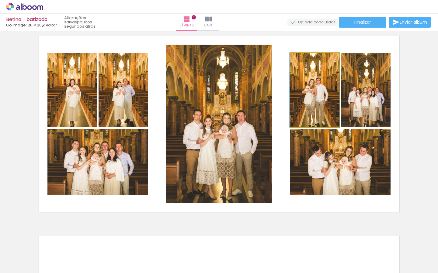
drag, startPoint x: 329, startPoint y: 100, endPoint x: 329, endPoint y: 96, distance: 4.6
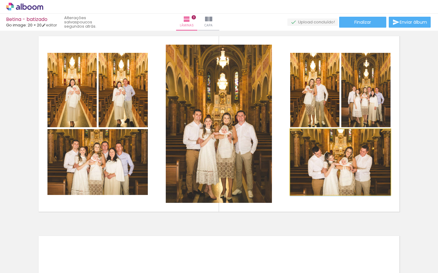
drag, startPoint x: 341, startPoint y: 168, endPoint x: 346, endPoint y: 186, distance: 19.0
click at [341, 179] on div at bounding box center [340, 162] width 100 height 67
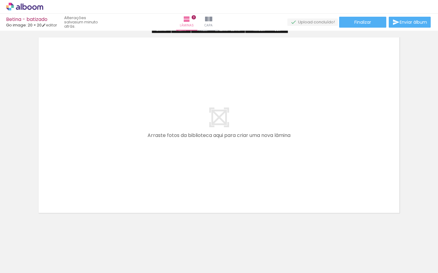
scroll to position [618, 0]
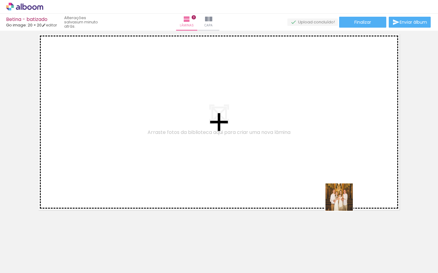
drag, startPoint x: 353, startPoint y: 247, endPoint x: 343, endPoint y: 199, distance: 49.1
click at [343, 197] on quentale-workspace at bounding box center [219, 136] width 438 height 273
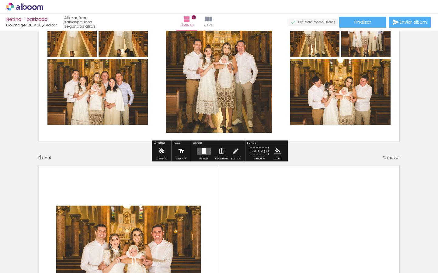
scroll to position [487, 0]
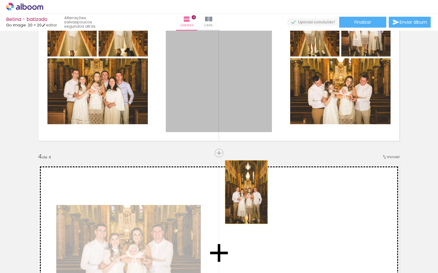
drag, startPoint x: 243, startPoint y: 115, endPoint x: 210, endPoint y: 192, distance: 84.3
click at [247, 196] on div "Inserir lâmina 1 de 4 Inserir lâmina 2 de 4 Inserir lâmina 3 de 4 Inserir lâmin…" at bounding box center [219, 45] width 438 height 1000
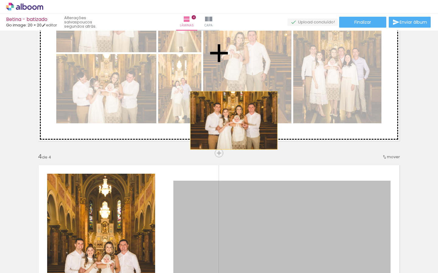
drag, startPoint x: 212, startPoint y: 204, endPoint x: 239, endPoint y: 130, distance: 78.4
click at [239, 105] on div "Inserir lâmina 1 de 4 Inserir lâmina 2 de 4 Inserir lâmina 3 de 4 Inserir lâmin…" at bounding box center [219, 45] width 438 height 1000
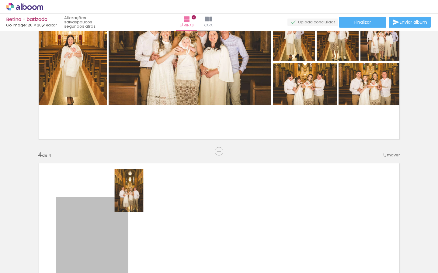
scroll to position [489, 0]
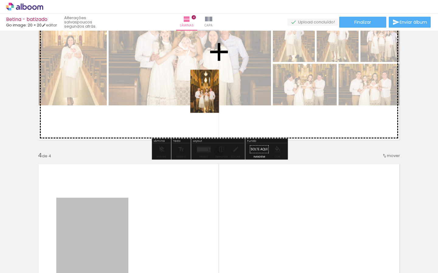
drag, startPoint x: 116, startPoint y: 202, endPoint x: 200, endPoint y: 96, distance: 135.5
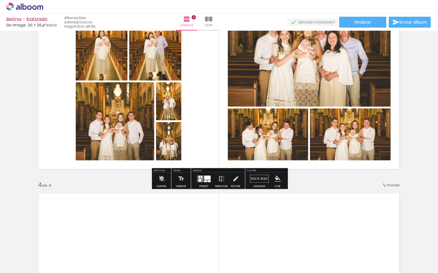
scroll to position [447, 0]
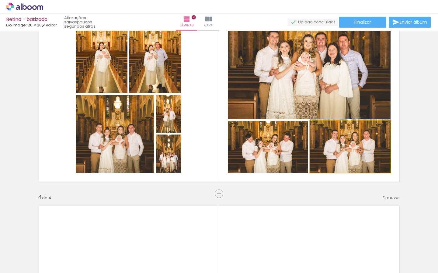
drag, startPoint x: 348, startPoint y: 149, endPoint x: 345, endPoint y: 145, distance: 5.5
click at [345, 145] on div at bounding box center [350, 146] width 81 height 54
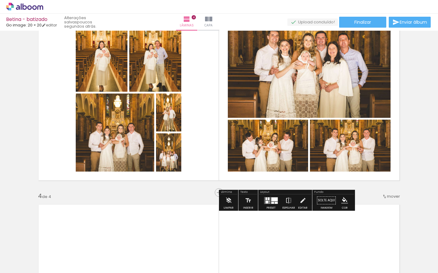
scroll to position [446, 0]
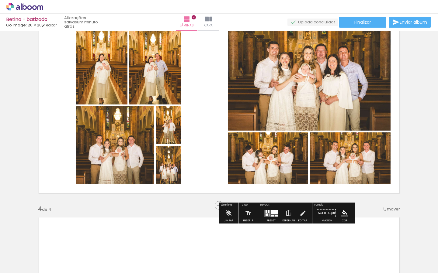
scroll to position [420, 0]
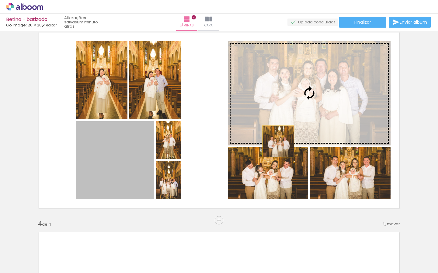
drag, startPoint x: 134, startPoint y: 171, endPoint x: 273, endPoint y: 145, distance: 141.0
click at [0, 0] on slot at bounding box center [0, 0] width 0 height 0
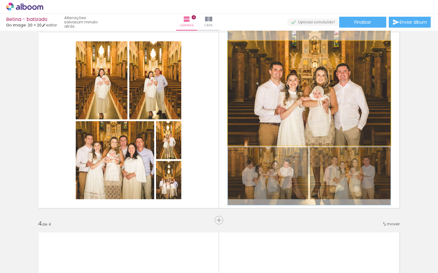
drag, startPoint x: 320, startPoint y: 124, endPoint x: 320, endPoint y: 114, distance: 10.0
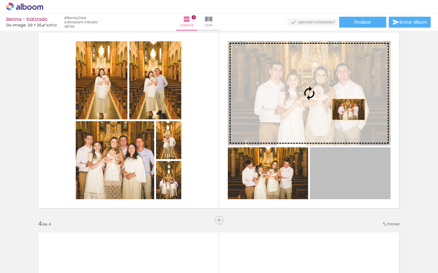
drag, startPoint x: 349, startPoint y: 176, endPoint x: 348, endPoint y: 109, distance: 66.6
click at [0, 0] on slot at bounding box center [0, 0] width 0 height 0
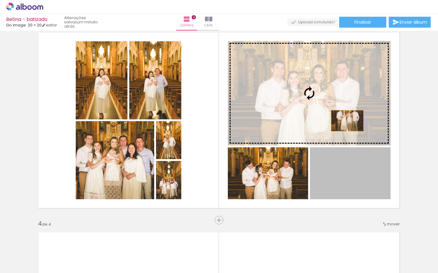
drag, startPoint x: 348, startPoint y: 168, endPoint x: 347, endPoint y: 115, distance: 52.3
click at [0, 0] on slot at bounding box center [0, 0] width 0 height 0
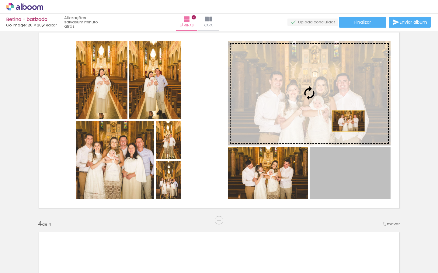
drag, startPoint x: 345, startPoint y: 164, endPoint x: 349, endPoint y: 105, distance: 58.5
click at [0, 0] on slot at bounding box center [0, 0] width 0 height 0
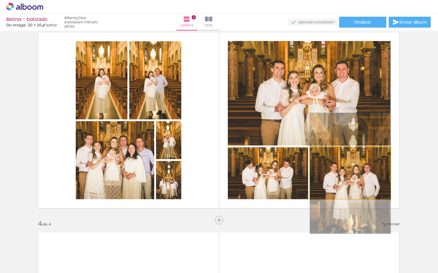
drag, startPoint x: 343, startPoint y: 177, endPoint x: 349, endPoint y: 101, distance: 76.2
click at [0, 0] on slot at bounding box center [0, 0] width 0 height 0
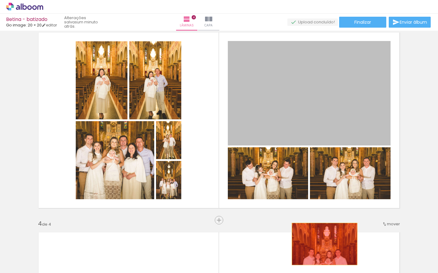
drag, startPoint x: 349, startPoint y: 109, endPoint x: 324, endPoint y: 245, distance: 137.8
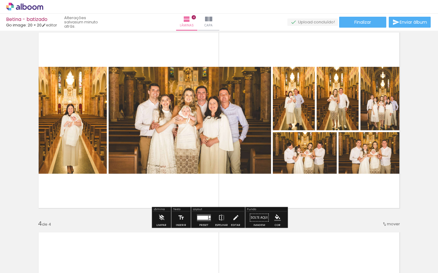
scroll to position [439, 0]
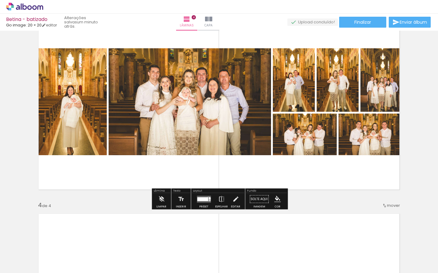
click at [207, 199] on quentale-layouter at bounding box center [204, 199] width 14 height 7
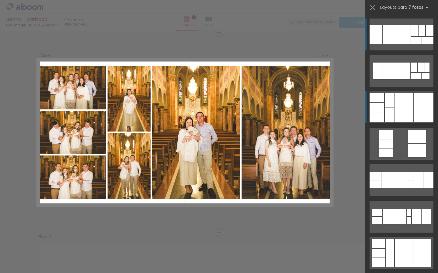
scroll to position [408, 0]
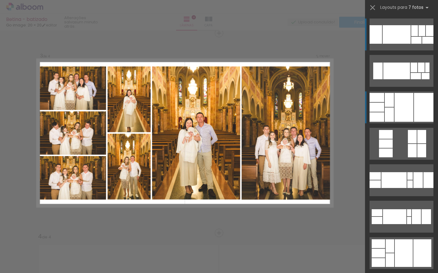
click at [392, 116] on div at bounding box center [388, 115] width 9 height 14
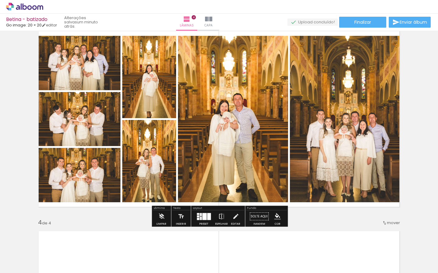
scroll to position [421, 0]
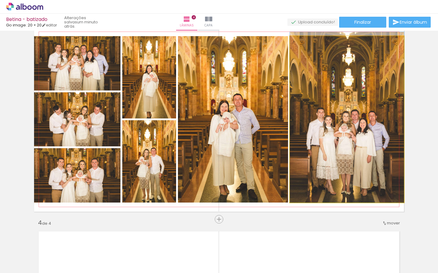
drag, startPoint x: 356, startPoint y: 132, endPoint x: 369, endPoint y: 137, distance: 14.2
click at [353, 124] on div at bounding box center [347, 117] width 114 height 171
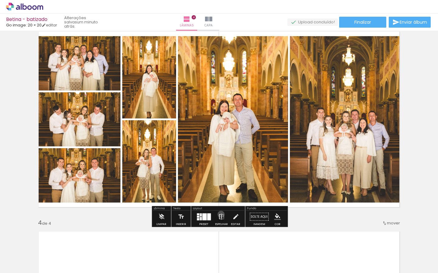
click at [219, 214] on iron-icon at bounding box center [221, 217] width 7 height 12
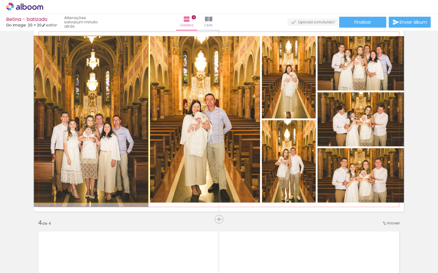
drag, startPoint x: 95, startPoint y: 137, endPoint x: 133, endPoint y: 148, distance: 39.9
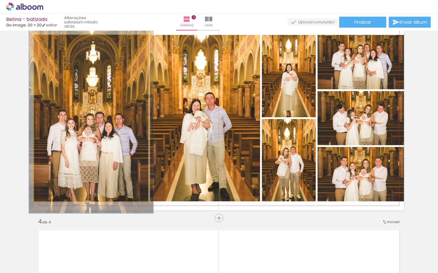
click at [52, 41] on div at bounding box center [50, 41] width 10 height 10
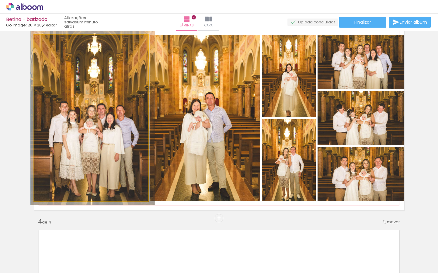
drag, startPoint x: 78, startPoint y: 107, endPoint x: 81, endPoint y: 93, distance: 14.4
click at [79, 99] on div at bounding box center [92, 112] width 124 height 186
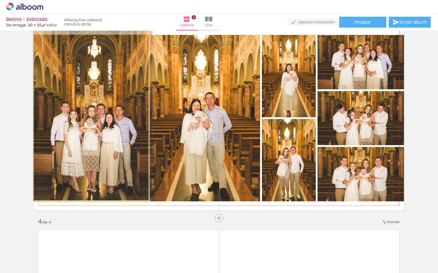
drag, startPoint x: 50, startPoint y: 41, endPoint x: 50, endPoint y: 46, distance: 4.9
click at [49, 43] on div at bounding box center [48, 41] width 5 height 5
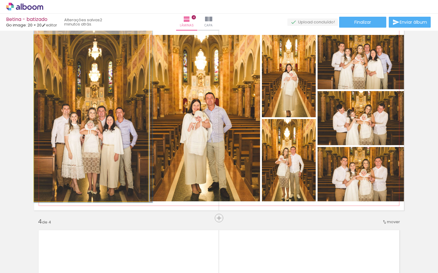
drag, startPoint x: 57, startPoint y: 65, endPoint x: 67, endPoint y: 66, distance: 10.1
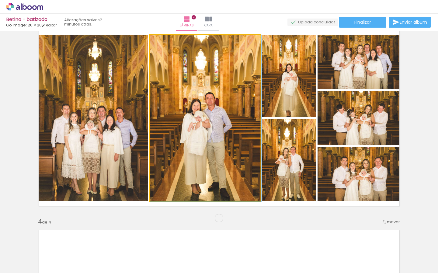
drag, startPoint x: 237, startPoint y: 116, endPoint x: 237, endPoint y: 111, distance: 4.9
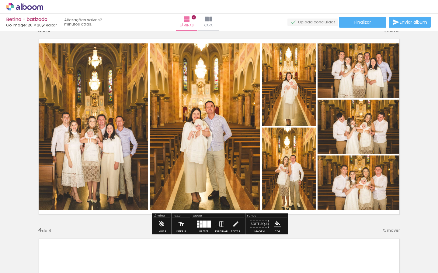
scroll to position [413, 0]
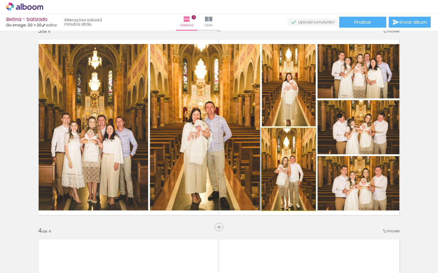
drag, startPoint x: 291, startPoint y: 169, endPoint x: 216, endPoint y: 150, distance: 76.7
click at [0, 0] on slot at bounding box center [0, 0] width 0 height 0
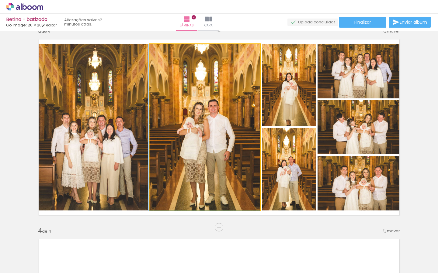
drag, startPoint x: 240, startPoint y: 155, endPoint x: 256, endPoint y: 158, distance: 15.9
click at [235, 145] on div at bounding box center [204, 127] width 111 height 167
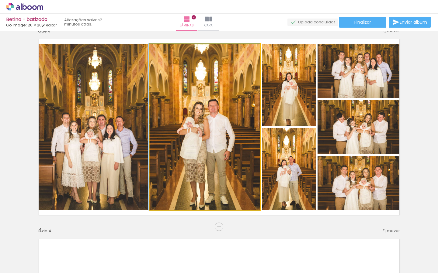
drag, startPoint x: 163, startPoint y: 135, endPoint x: 111, endPoint y: 130, distance: 52.3
click at [0, 0] on slot at bounding box center [0, 0] width 0 height 0
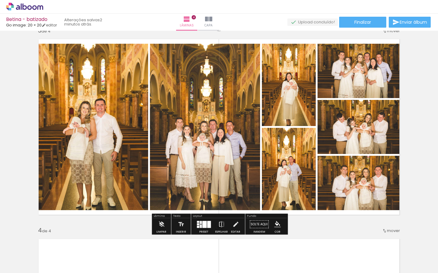
drag, startPoint x: 170, startPoint y: 127, endPoint x: 103, endPoint y: 121, distance: 67.5
click at [0, 0] on slot at bounding box center [0, 0] width 0 height 0
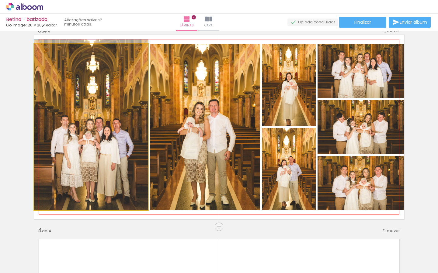
drag, startPoint x: 124, startPoint y: 129, endPoint x: 132, endPoint y: 128, distance: 7.4
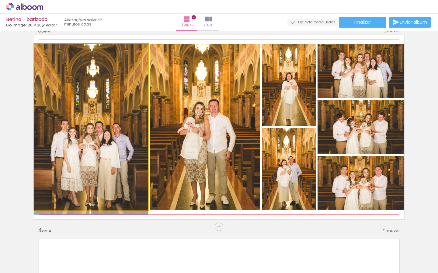
drag, startPoint x: 128, startPoint y: 125, endPoint x: 136, endPoint y: 136, distance: 14.2
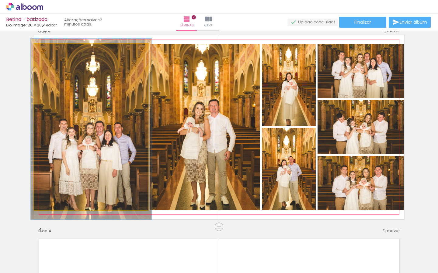
drag, startPoint x: 50, startPoint y: 49, endPoint x: 64, endPoint y: 72, distance: 27.3
type paper-slider "106"
click at [51, 49] on div at bounding box center [49, 49] width 5 height 5
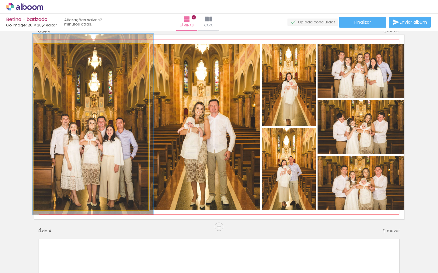
drag, startPoint x: 84, startPoint y: 95, endPoint x: 88, endPoint y: 91, distance: 6.1
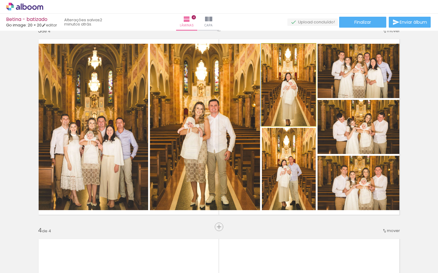
drag, startPoint x: 298, startPoint y: 100, endPoint x: 297, endPoint y: 91, distance: 8.6
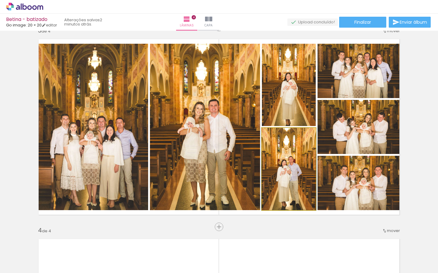
drag, startPoint x: 306, startPoint y: 164, endPoint x: 313, endPoint y: 161, distance: 7.7
click at [306, 163] on div at bounding box center [288, 169] width 55 height 82
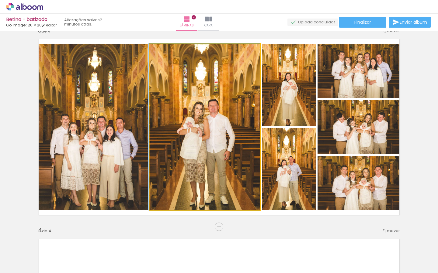
click at [243, 126] on div at bounding box center [204, 127] width 111 height 167
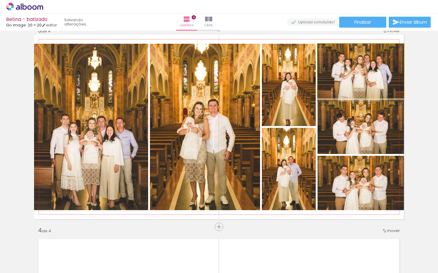
drag, startPoint x: 380, startPoint y: 83, endPoint x: 381, endPoint y: 89, distance: 6.4
click at [380, 87] on div at bounding box center [360, 73] width 86 height 58
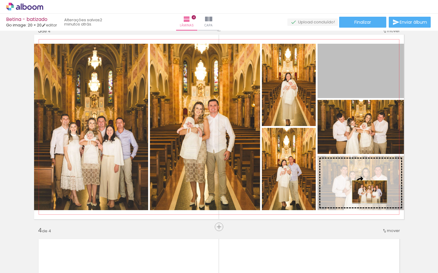
drag, startPoint x: 370, startPoint y: 67, endPoint x: 369, endPoint y: 190, distance: 123.1
click at [0, 0] on slot at bounding box center [0, 0] width 0 height 0
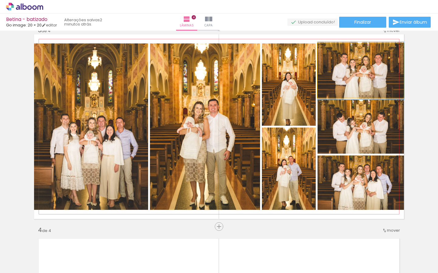
drag, startPoint x: 378, startPoint y: 81, endPoint x: 384, endPoint y: 85, distance: 7.8
click at [379, 81] on div at bounding box center [360, 71] width 86 height 58
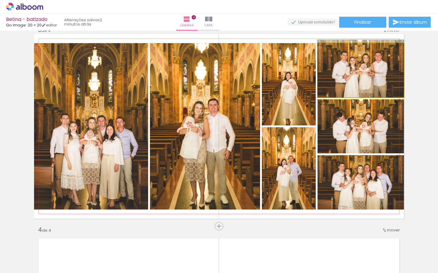
drag, startPoint x: 378, startPoint y: 75, endPoint x: 384, endPoint y: 65, distance: 11.2
click at [379, 66] on div at bounding box center [360, 69] width 86 height 58
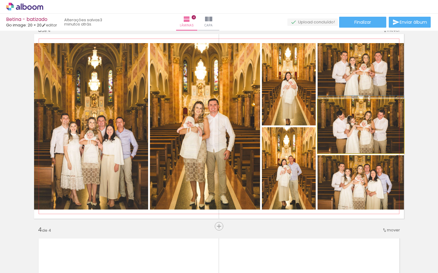
drag, startPoint x: 370, startPoint y: 135, endPoint x: 370, endPoint y: 128, distance: 7.0
click at [370, 128] on div at bounding box center [360, 125] width 86 height 58
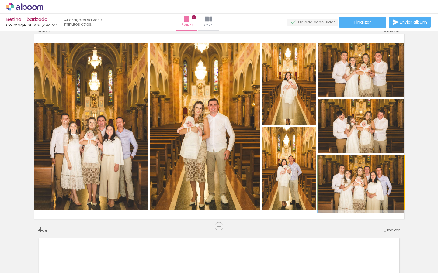
drag, startPoint x: 373, startPoint y: 186, endPoint x: 388, endPoint y: 193, distance: 17.0
click at [368, 187] on div at bounding box center [360, 184] width 86 height 58
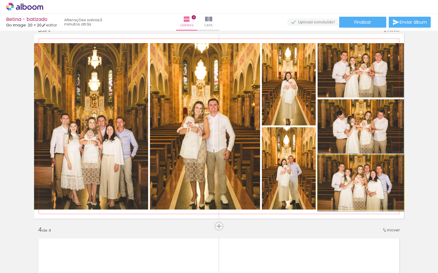
click at [372, 196] on div at bounding box center [360, 183] width 86 height 58
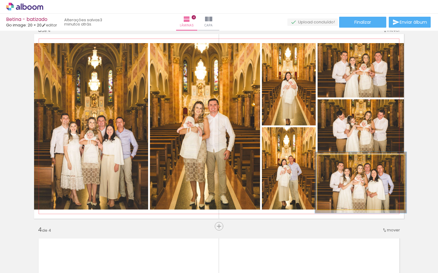
type paper-slider "106"
drag, startPoint x: 333, startPoint y: 162, endPoint x: 336, endPoint y: 168, distance: 6.5
click at [333, 163] on div at bounding box center [332, 161] width 5 height 5
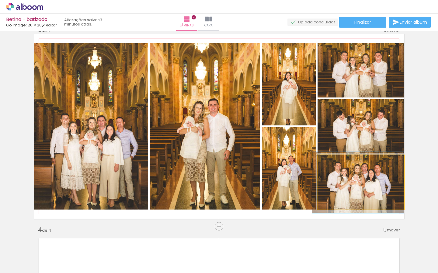
click at [365, 202] on div at bounding box center [357, 182] width 91 height 61
drag, startPoint x: 379, startPoint y: 196, endPoint x: 388, endPoint y: 196, distance: 8.8
click at [380, 196] on quentale-photo at bounding box center [360, 182] width 86 height 54
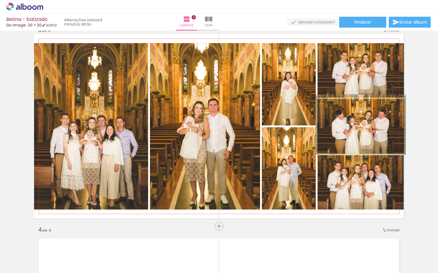
type paper-slider "104"
drag, startPoint x: 332, startPoint y: 105, endPoint x: 333, endPoint y: 109, distance: 4.3
click at [332, 105] on div at bounding box center [332, 105] width 5 height 5
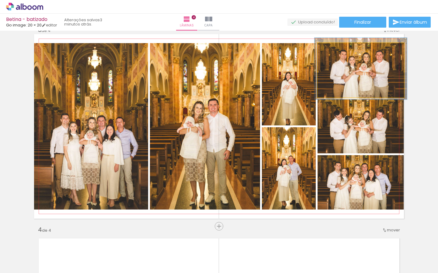
type paper-slider "107"
click at [333, 49] on div at bounding box center [332, 49] width 5 height 5
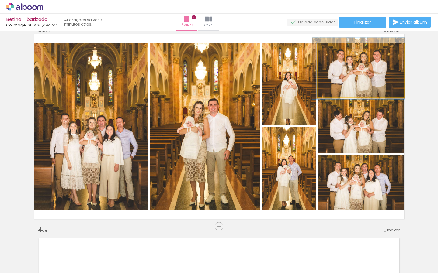
drag, startPoint x: 377, startPoint y: 81, endPoint x: 381, endPoint y: 83, distance: 4.2
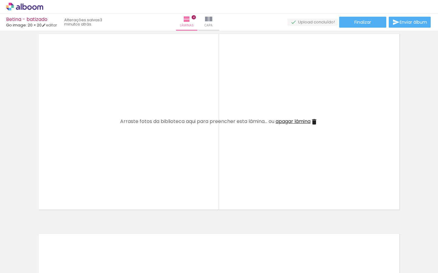
scroll to position [626, 0]
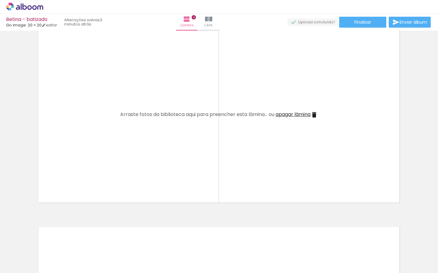
click at [303, 239] on iron-icon at bounding box center [301, 240] width 6 height 6
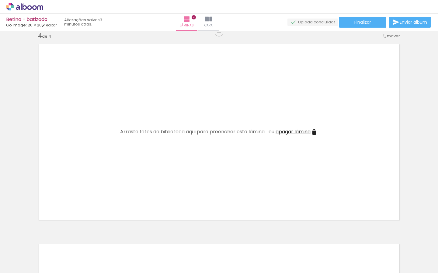
scroll to position [0, 511]
click at [185, 240] on iron-icon at bounding box center [184, 240] width 6 height 6
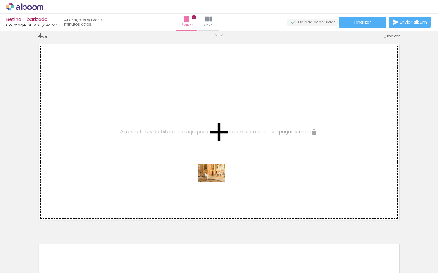
drag, startPoint x: 205, startPoint y: 252, endPoint x: 240, endPoint y: 253, distance: 35.3
click at [216, 181] on quentale-workspace at bounding box center [219, 136] width 438 height 273
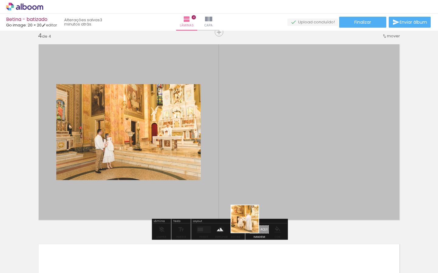
drag, startPoint x: 236, startPoint y: 258, endPoint x: 276, endPoint y: 250, distance: 40.8
click at [262, 190] on quentale-workspace at bounding box center [219, 136] width 438 height 273
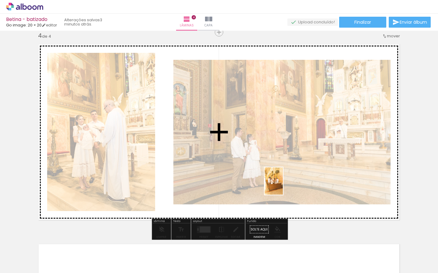
drag, startPoint x: 271, startPoint y: 255, endPoint x: 291, endPoint y: 210, distance: 49.2
click at [283, 185] on quentale-workspace at bounding box center [219, 136] width 438 height 273
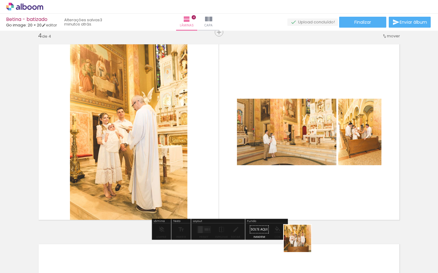
drag, startPoint x: 301, startPoint y: 248, endPoint x: 332, endPoint y: 247, distance: 30.7
click at [310, 187] on quentale-workspace at bounding box center [219, 136] width 438 height 273
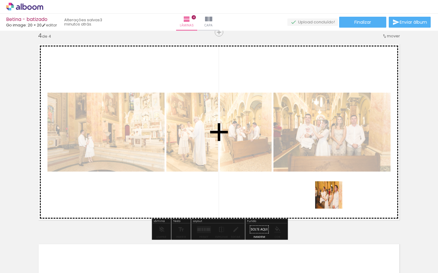
drag, startPoint x: 334, startPoint y: 242, endPoint x: 358, endPoint y: 242, distance: 24.0
click at [333, 186] on quentale-workspace at bounding box center [219, 136] width 438 height 273
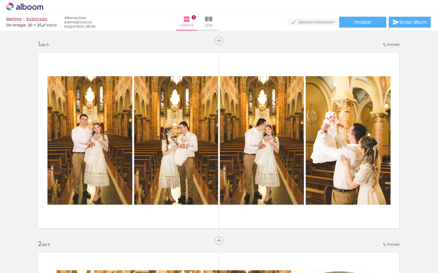
click at [289, 196] on quentale-workspace at bounding box center [219, 136] width 438 height 273
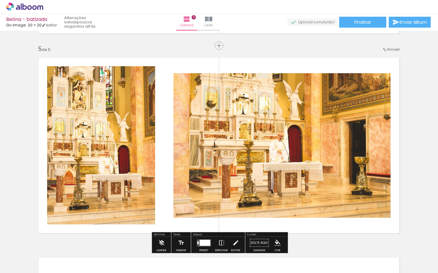
scroll to position [0, 929]
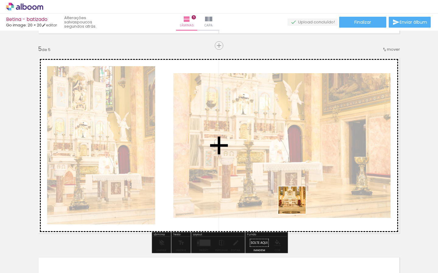
drag, startPoint x: 297, startPoint y: 244, endPoint x: 296, endPoint y: 193, distance: 51.1
click at [296, 193] on quentale-workspace at bounding box center [219, 136] width 438 height 273
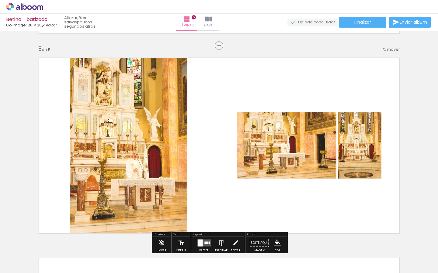
scroll to position [798, 0]
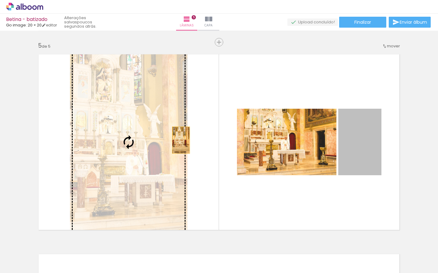
drag, startPoint x: 356, startPoint y: 149, endPoint x: 180, endPoint y: 139, distance: 175.9
click at [0, 0] on slot at bounding box center [0, 0] width 0 height 0
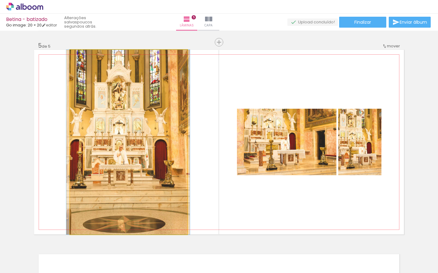
drag, startPoint x: 130, startPoint y: 133, endPoint x: 129, endPoint y: 150, distance: 16.4
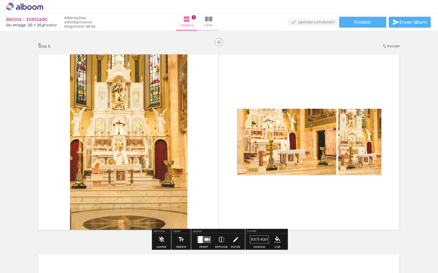
scroll to position [800, 0]
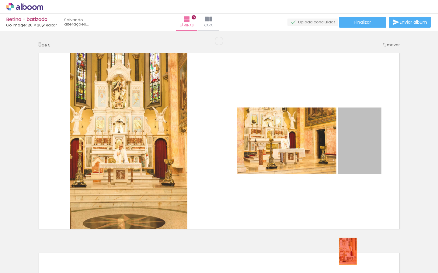
drag, startPoint x: 366, startPoint y: 153, endPoint x: 331, endPoint y: 245, distance: 98.8
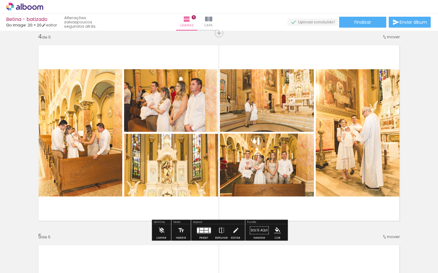
scroll to position [0, 665]
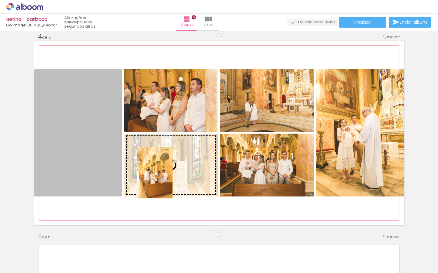
drag, startPoint x: 111, startPoint y: 163, endPoint x: 162, endPoint y: 173, distance: 51.7
click at [0, 0] on slot at bounding box center [0, 0] width 0 height 0
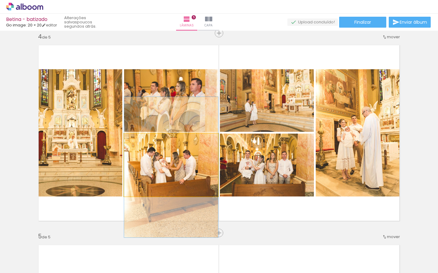
click at [174, 175] on div at bounding box center [171, 167] width 94 height 141
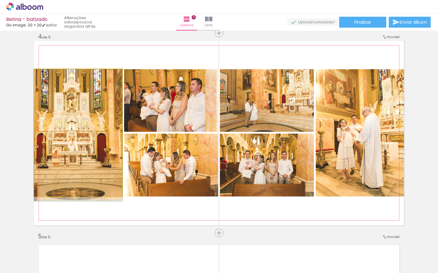
click at [106, 167] on div at bounding box center [78, 135] width 88 height 132
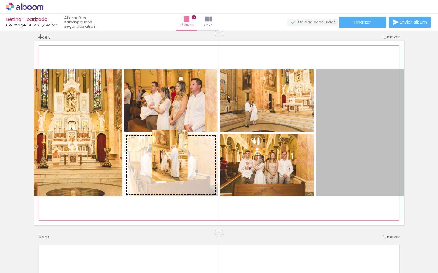
drag, startPoint x: 354, startPoint y: 150, endPoint x: 167, endPoint y: 154, distance: 186.6
click at [0, 0] on slot at bounding box center [0, 0] width 0 height 0
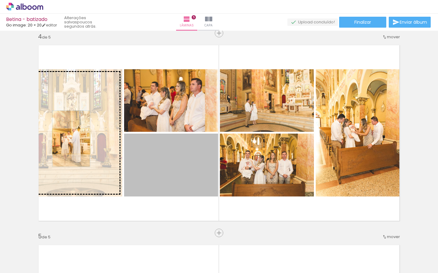
drag, startPoint x: 172, startPoint y: 155, endPoint x: 78, endPoint y: 142, distance: 94.8
click at [0, 0] on slot at bounding box center [0, 0] width 0 height 0
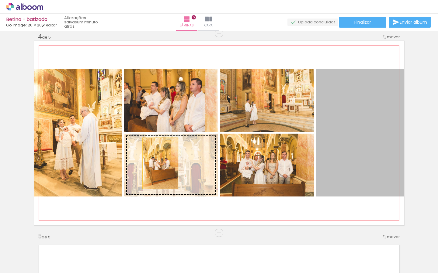
drag, startPoint x: 361, startPoint y: 140, endPoint x: 162, endPoint y: 163, distance: 200.4
click at [0, 0] on slot at bounding box center [0, 0] width 0 height 0
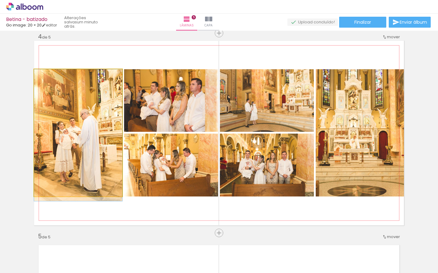
drag, startPoint x: 75, startPoint y: 143, endPoint x: 96, endPoint y: 153, distance: 24.1
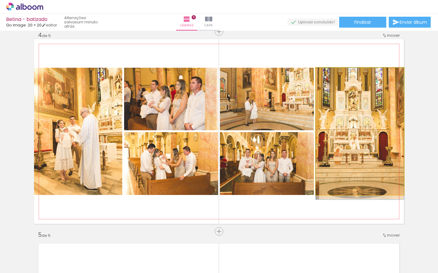
drag, startPoint x: 373, startPoint y: 146, endPoint x: 379, endPoint y: 151, distance: 8.4
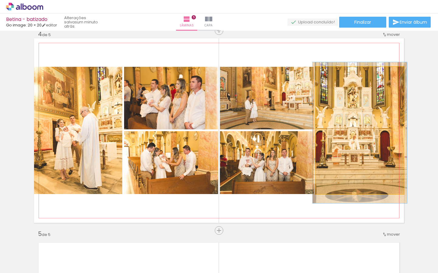
type paper-slider "109"
click at [333, 73] on div at bounding box center [331, 73] width 5 height 5
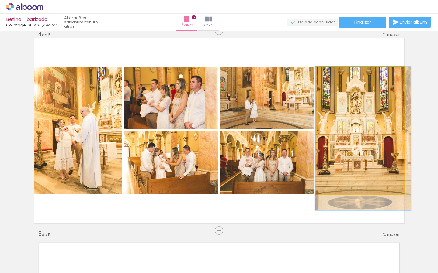
drag, startPoint x: 352, startPoint y: 115, endPoint x: 353, endPoint y: 124, distance: 9.8
click at [353, 124] on div at bounding box center [363, 139] width 96 height 144
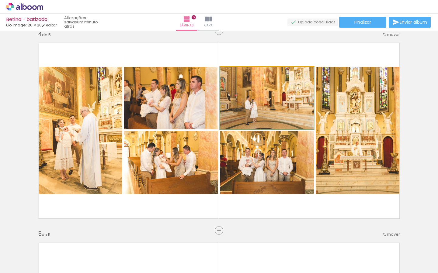
drag, startPoint x: 278, startPoint y: 107, endPoint x: 281, endPoint y: 119, distance: 12.1
click at [277, 110] on div at bounding box center [267, 98] width 94 height 63
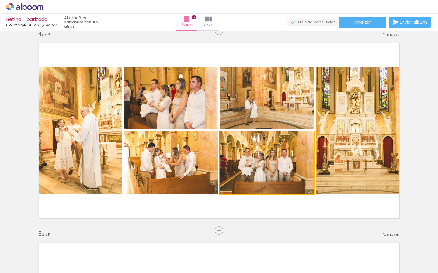
drag, startPoint x: 292, startPoint y: 157, endPoint x: 221, endPoint y: 164, distance: 70.9
click at [291, 153] on div at bounding box center [266, 162] width 94 height 63
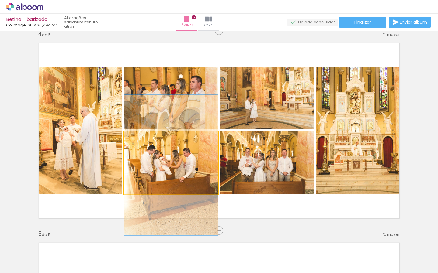
drag, startPoint x: 199, startPoint y: 164, endPoint x: 243, endPoint y: 170, distance: 44.4
click at [198, 167] on div at bounding box center [171, 165] width 94 height 141
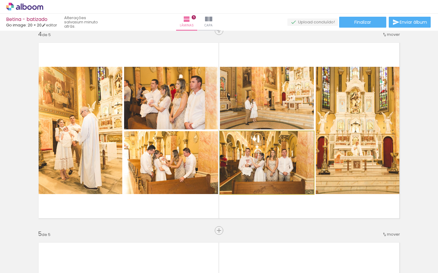
drag, startPoint x: 243, startPoint y: 168, endPoint x: 215, endPoint y: 165, distance: 28.7
click at [0, 0] on slot at bounding box center [0, 0] width 0 height 0
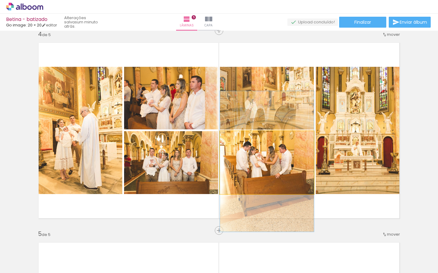
drag, startPoint x: 241, startPoint y: 163, endPoint x: 198, endPoint y: 159, distance: 43.9
click at [0, 0] on slot at bounding box center [0, 0] width 0 height 0
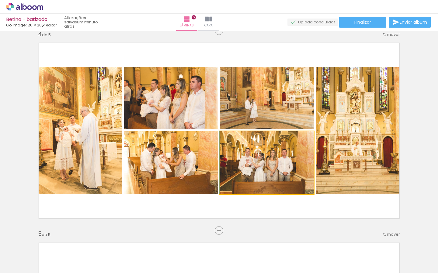
click at [285, 161] on div at bounding box center [266, 162] width 94 height 63
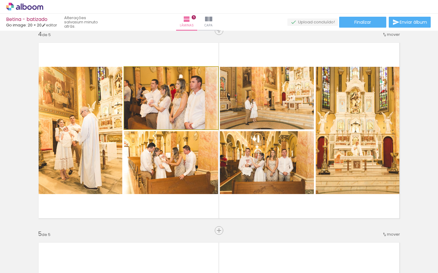
drag, startPoint x: 195, startPoint y: 113, endPoint x: 209, endPoint y: 115, distance: 14.4
click at [196, 115] on div at bounding box center [171, 98] width 94 height 63
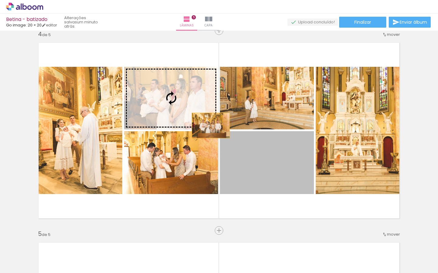
drag, startPoint x: 245, startPoint y: 158, endPoint x: 207, endPoint y: 115, distance: 57.5
click at [0, 0] on slot at bounding box center [0, 0] width 0 height 0
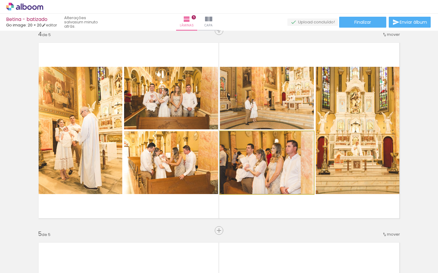
drag, startPoint x: 291, startPoint y: 167, endPoint x: 283, endPoint y: 166, distance: 7.9
click at [283, 167] on div at bounding box center [266, 162] width 94 height 63
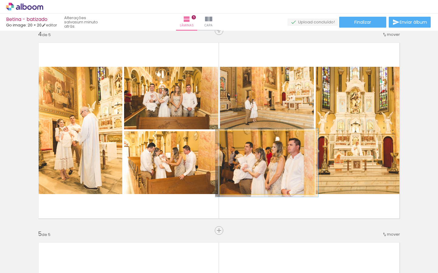
type paper-slider "109"
click at [238, 137] on div at bounding box center [236, 138] width 10 height 10
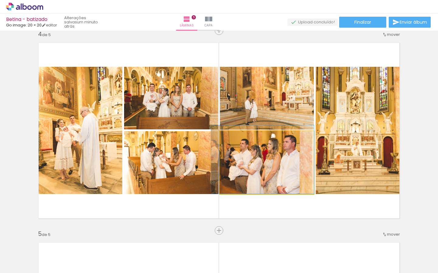
drag, startPoint x: 294, startPoint y: 166, endPoint x: 303, endPoint y: 165, distance: 9.5
click at [291, 163] on div at bounding box center [262, 160] width 103 height 69
drag, startPoint x: 293, startPoint y: 180, endPoint x: 294, endPoint y: 175, distance: 4.6
click at [293, 175] on div at bounding box center [262, 160] width 103 height 69
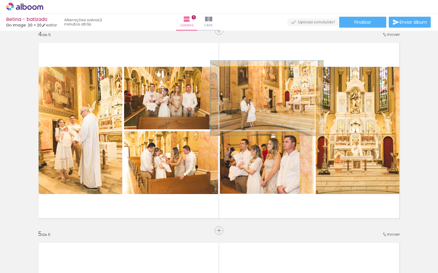
drag, startPoint x: 236, startPoint y: 72, endPoint x: 241, endPoint y: 73, distance: 5.5
click at [240, 73] on div at bounding box center [238, 73] width 5 height 5
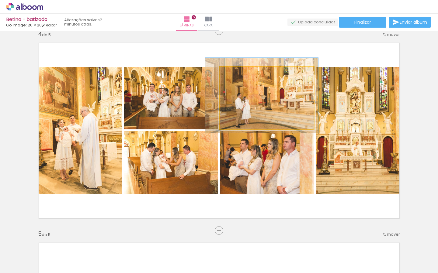
drag, startPoint x: 284, startPoint y: 105, endPoint x: 280, endPoint y: 102, distance: 5.1
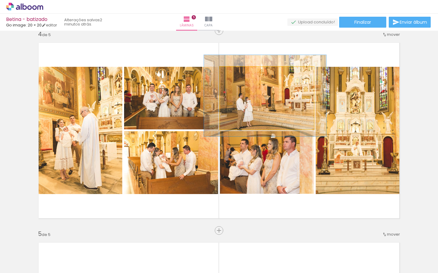
click at [242, 73] on div at bounding box center [240, 73] width 5 height 5
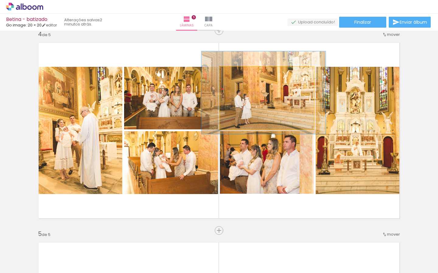
drag, startPoint x: 274, startPoint y: 107, endPoint x: 271, endPoint y: 104, distance: 3.9
click at [272, 104] on div at bounding box center [263, 92] width 124 height 83
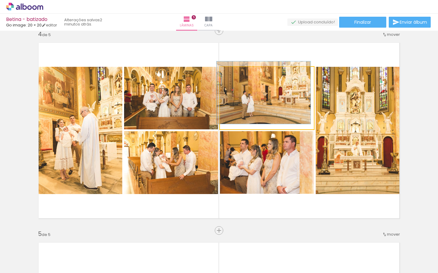
type paper-slider "100"
drag, startPoint x: 242, startPoint y: 73, endPoint x: 246, endPoint y: 85, distance: 12.8
click at [224, 74] on div at bounding box center [243, 73] width 42 height 9
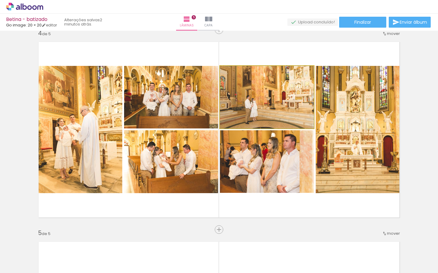
drag, startPoint x: 265, startPoint y: 93, endPoint x: 273, endPoint y: 99, distance: 9.5
click at [272, 99] on div at bounding box center [267, 97] width 94 height 63
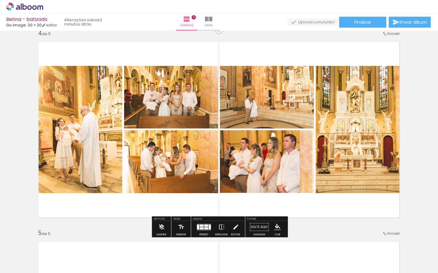
scroll to position [611, 0]
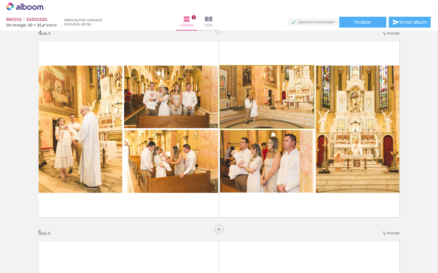
drag, startPoint x: 274, startPoint y: 98, endPoint x: 275, endPoint y: 95, distance: 4.0
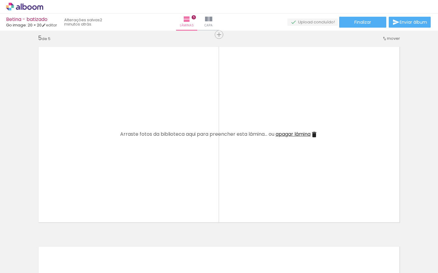
scroll to position [809, 0]
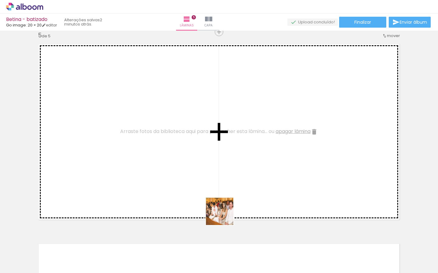
drag, startPoint x: 220, startPoint y: 252, endPoint x: 265, endPoint y: 251, distance: 45.3
click at [225, 198] on quentale-workspace at bounding box center [219, 136] width 438 height 273
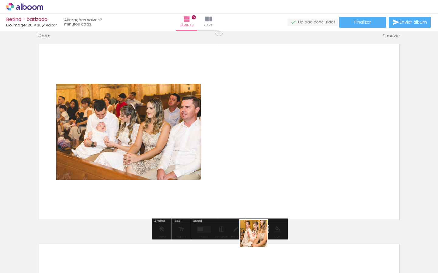
drag, startPoint x: 254, startPoint y: 253, endPoint x: 276, endPoint y: 202, distance: 55.9
click at [275, 197] on quentale-workspace at bounding box center [219, 136] width 438 height 273
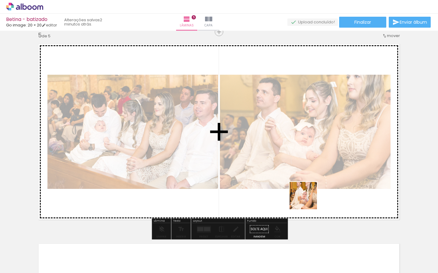
drag, startPoint x: 291, startPoint y: 256, endPoint x: 316, endPoint y: 225, distance: 40.2
click at [308, 198] on quentale-workspace at bounding box center [219, 136] width 438 height 273
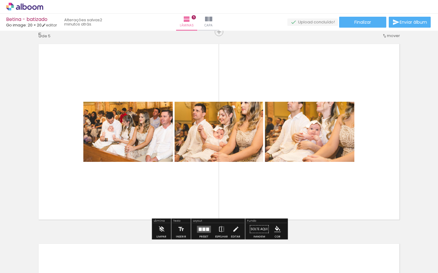
drag, startPoint x: 320, startPoint y: 248, endPoint x: 349, endPoint y: 233, distance: 33.4
click at [322, 184] on quentale-workspace at bounding box center [219, 136] width 438 height 273
